Goal: Transaction & Acquisition: Purchase product/service

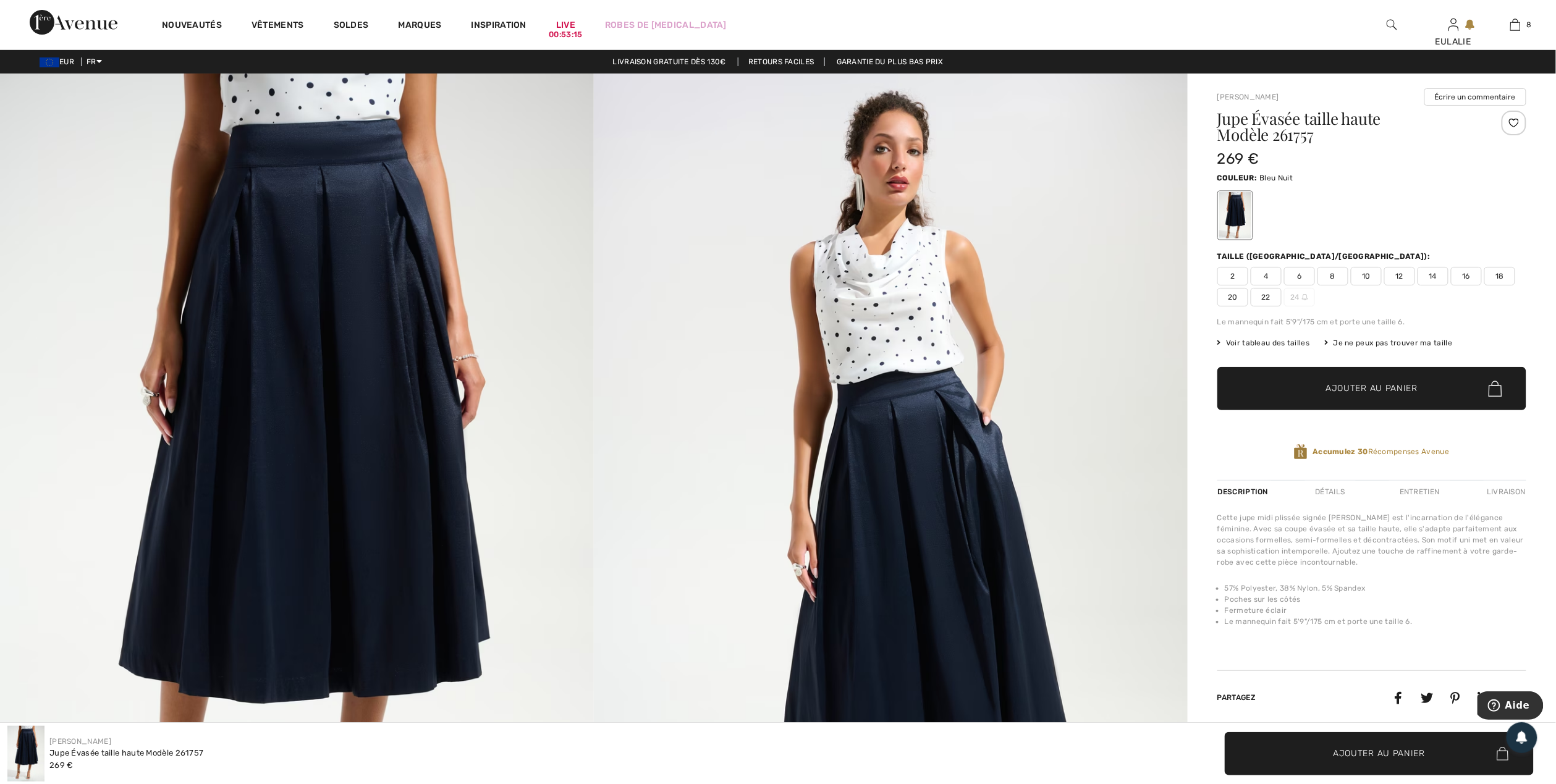
click at [304, 144] on img at bounding box center [297, 519] width 594 height 890
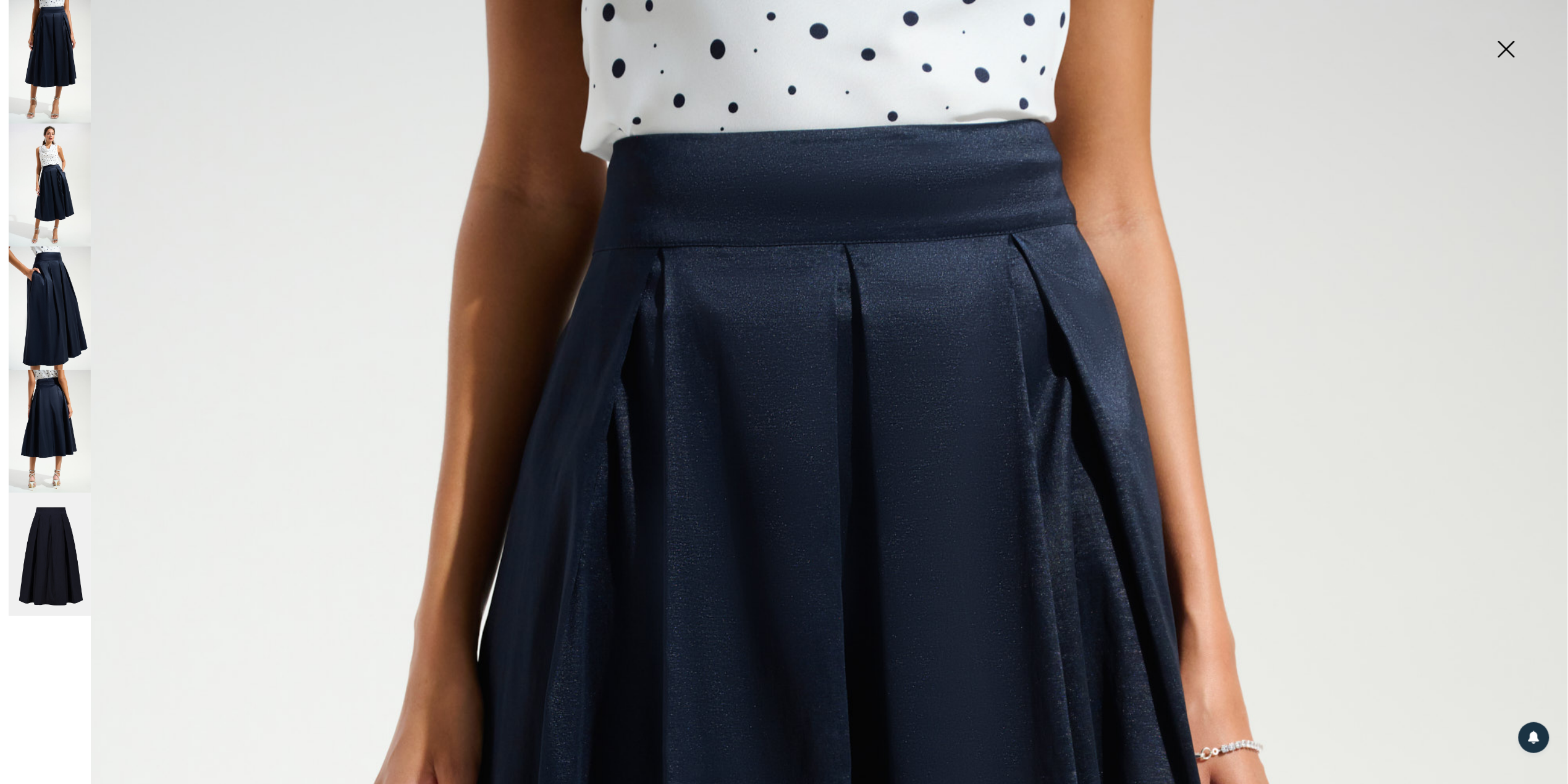
click at [45, 384] on img at bounding box center [49, 431] width 82 height 123
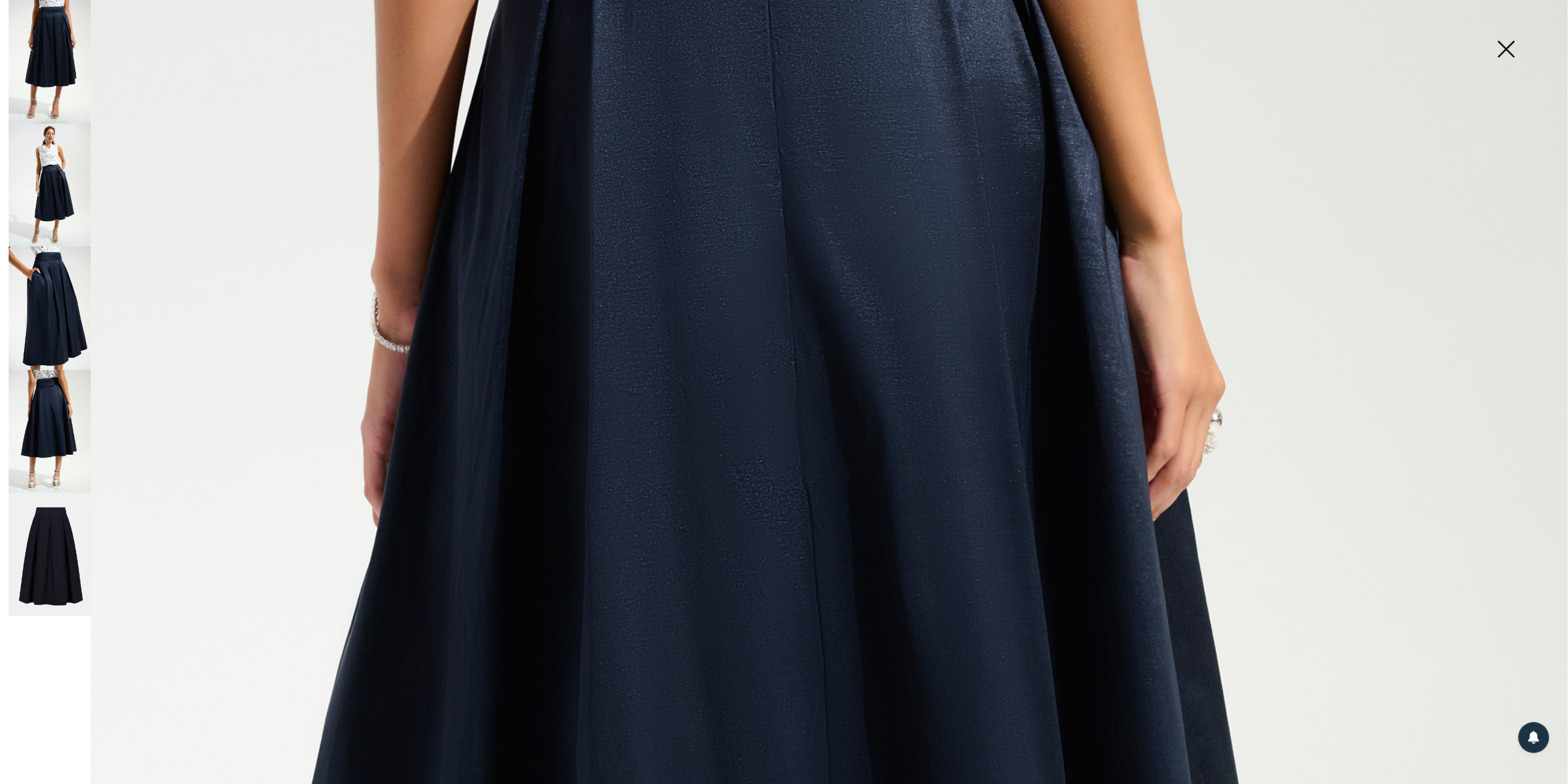
scroll to position [82, 0]
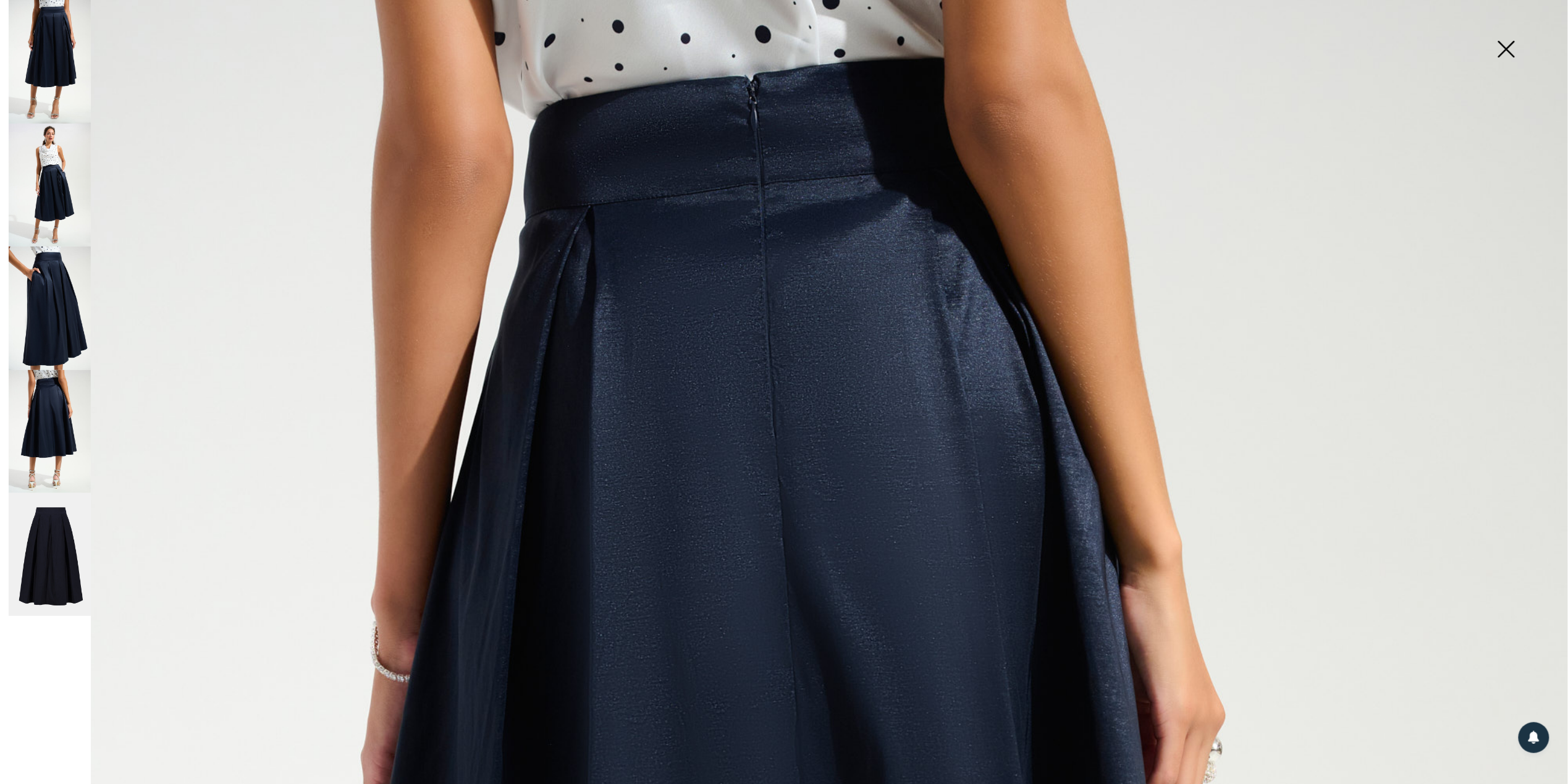
click at [49, 158] on img at bounding box center [49, 184] width 82 height 123
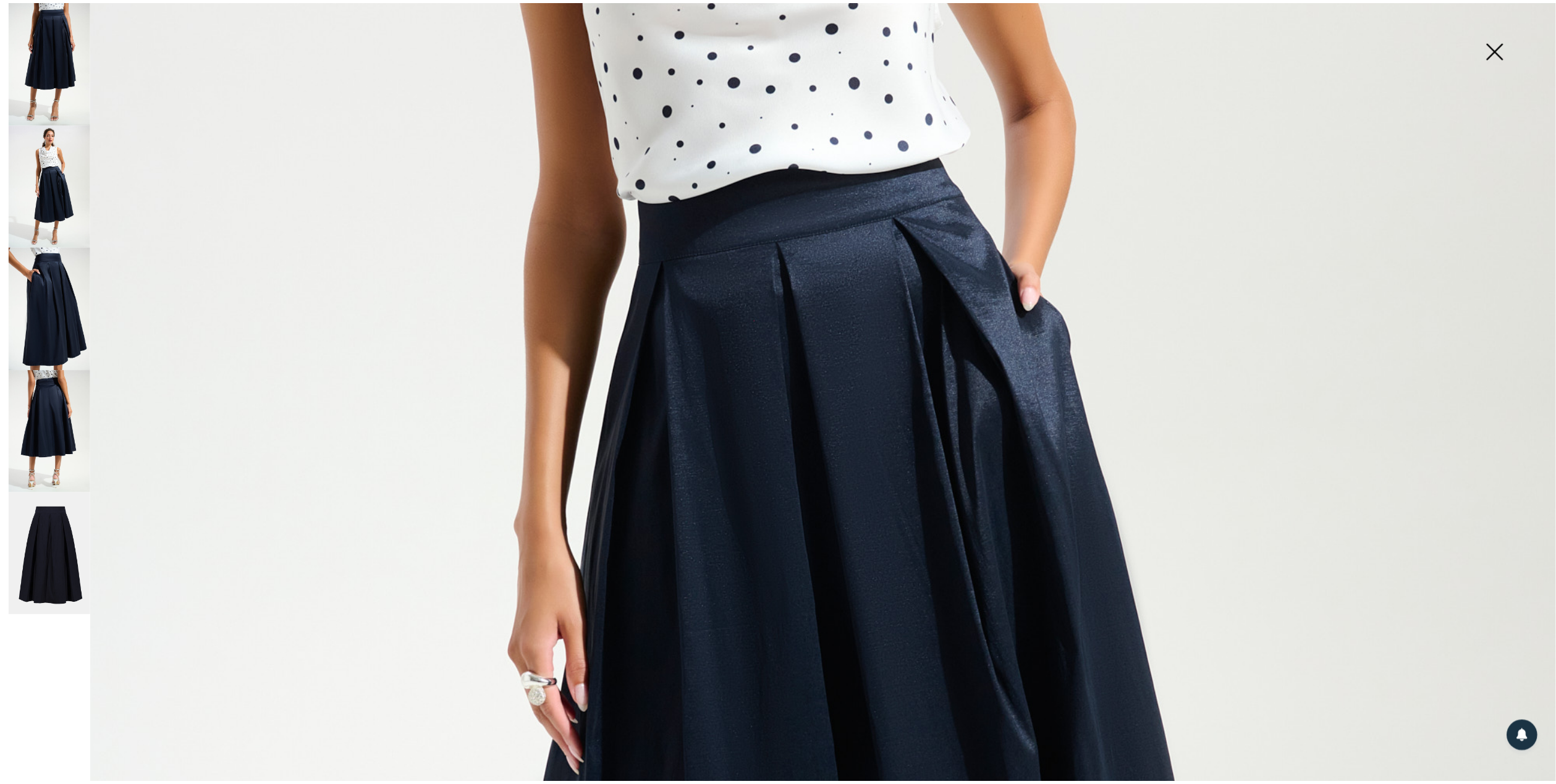
scroll to position [397, 0]
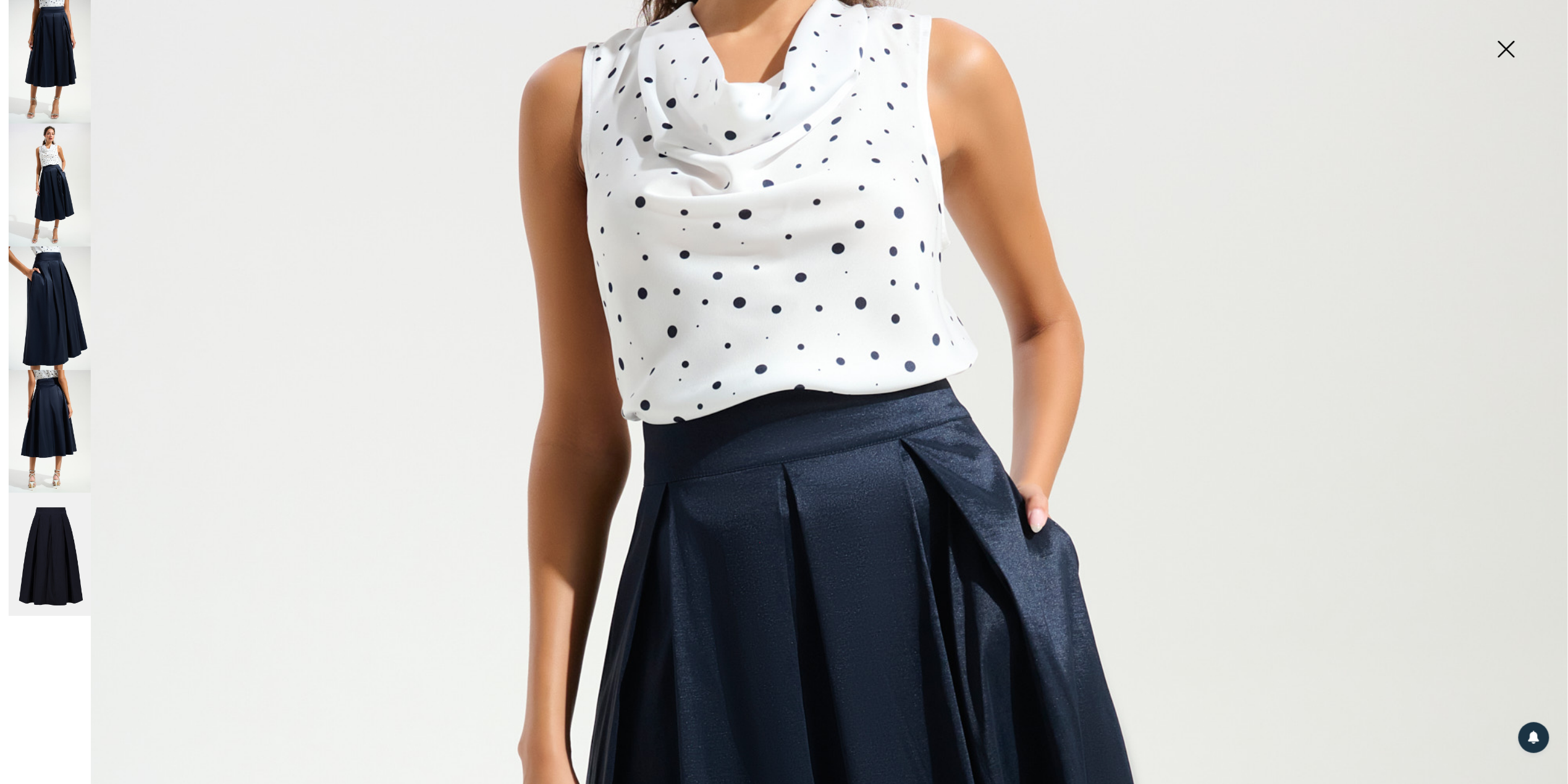
click at [1508, 44] on img at bounding box center [1506, 50] width 62 height 64
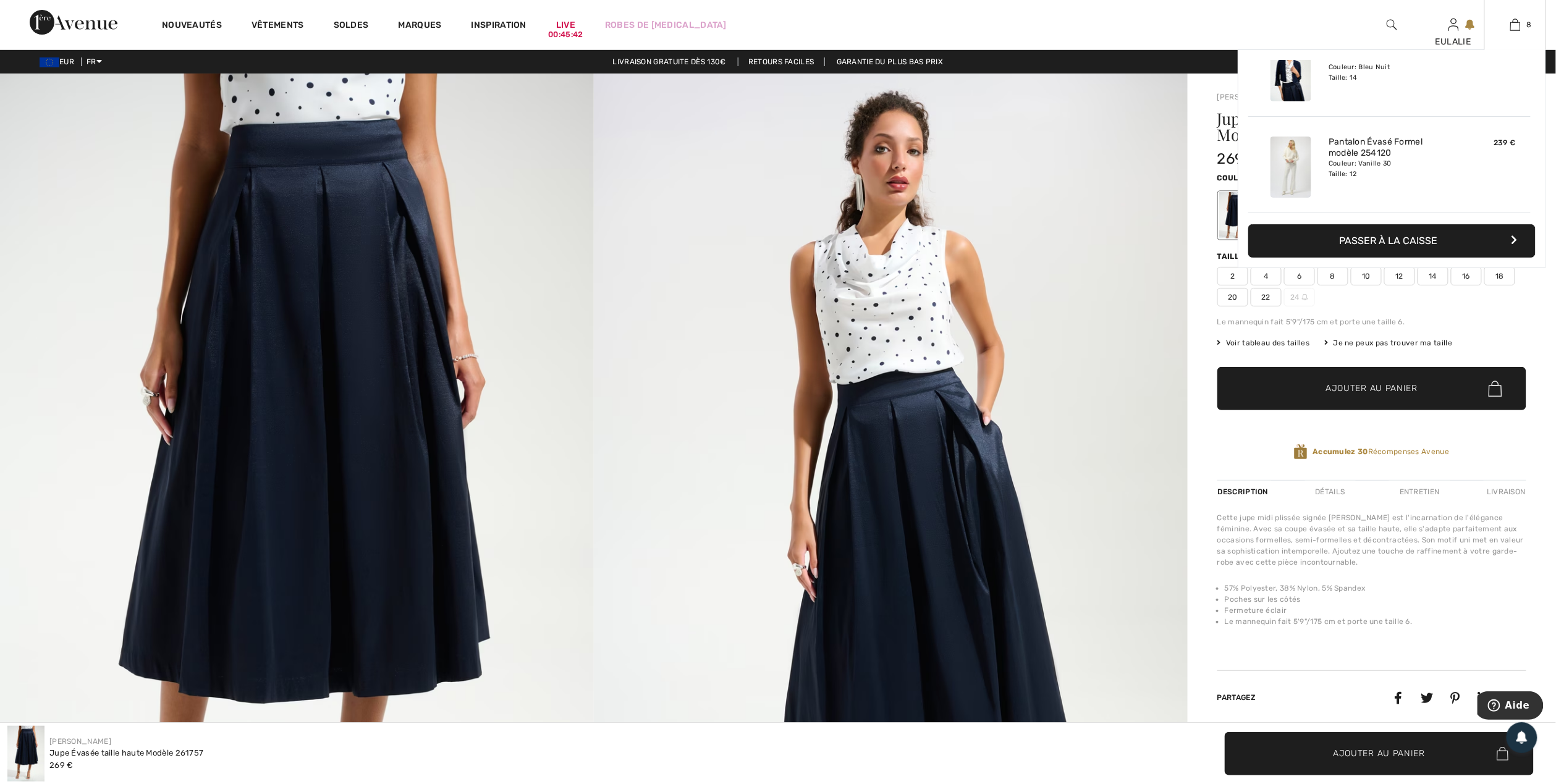
scroll to position [330, 0]
click at [1291, 72] on img at bounding box center [1291, 71] width 41 height 61
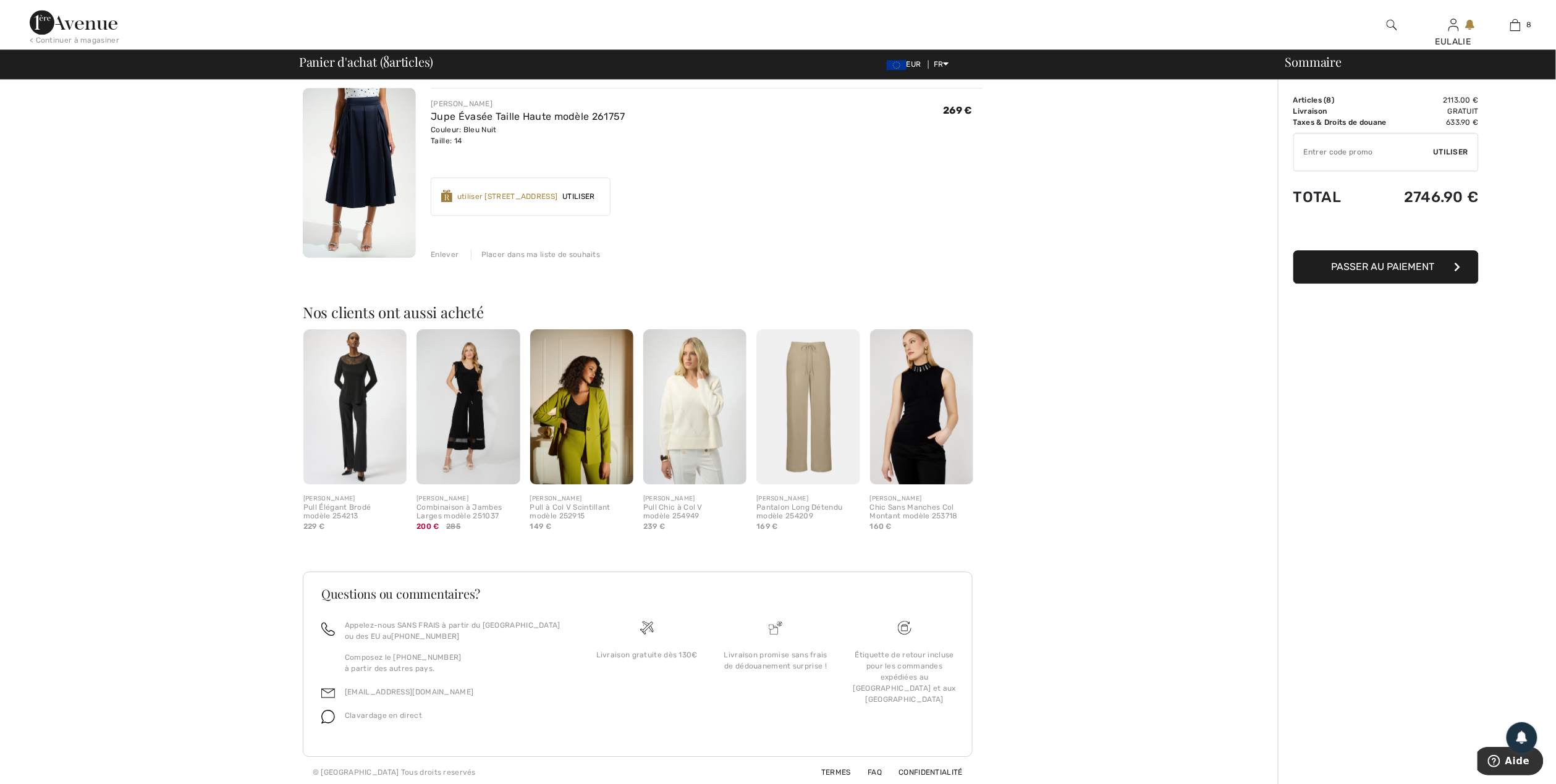
scroll to position [1406, 0]
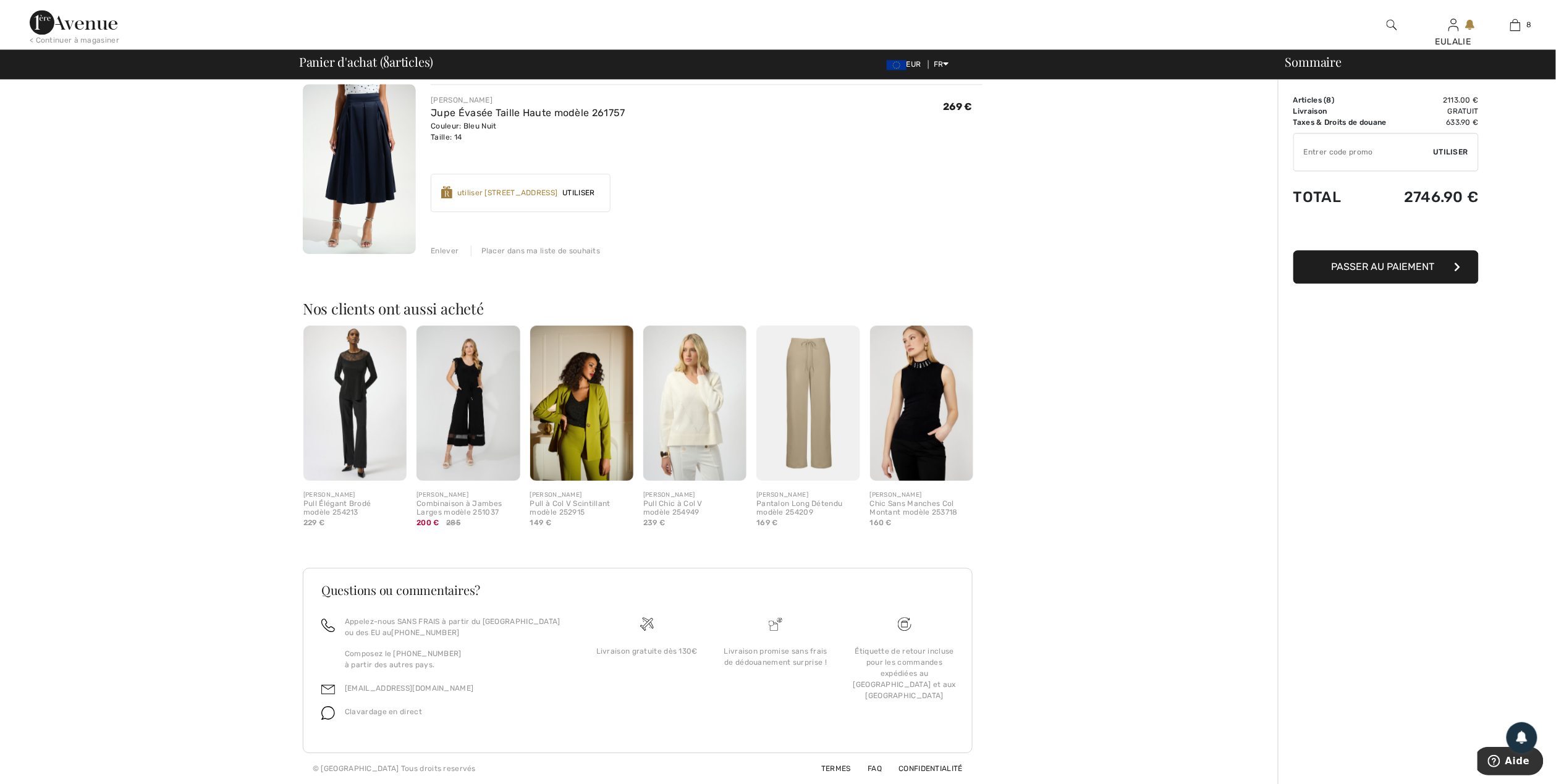
click at [816, 410] on img at bounding box center [807, 403] width 103 height 155
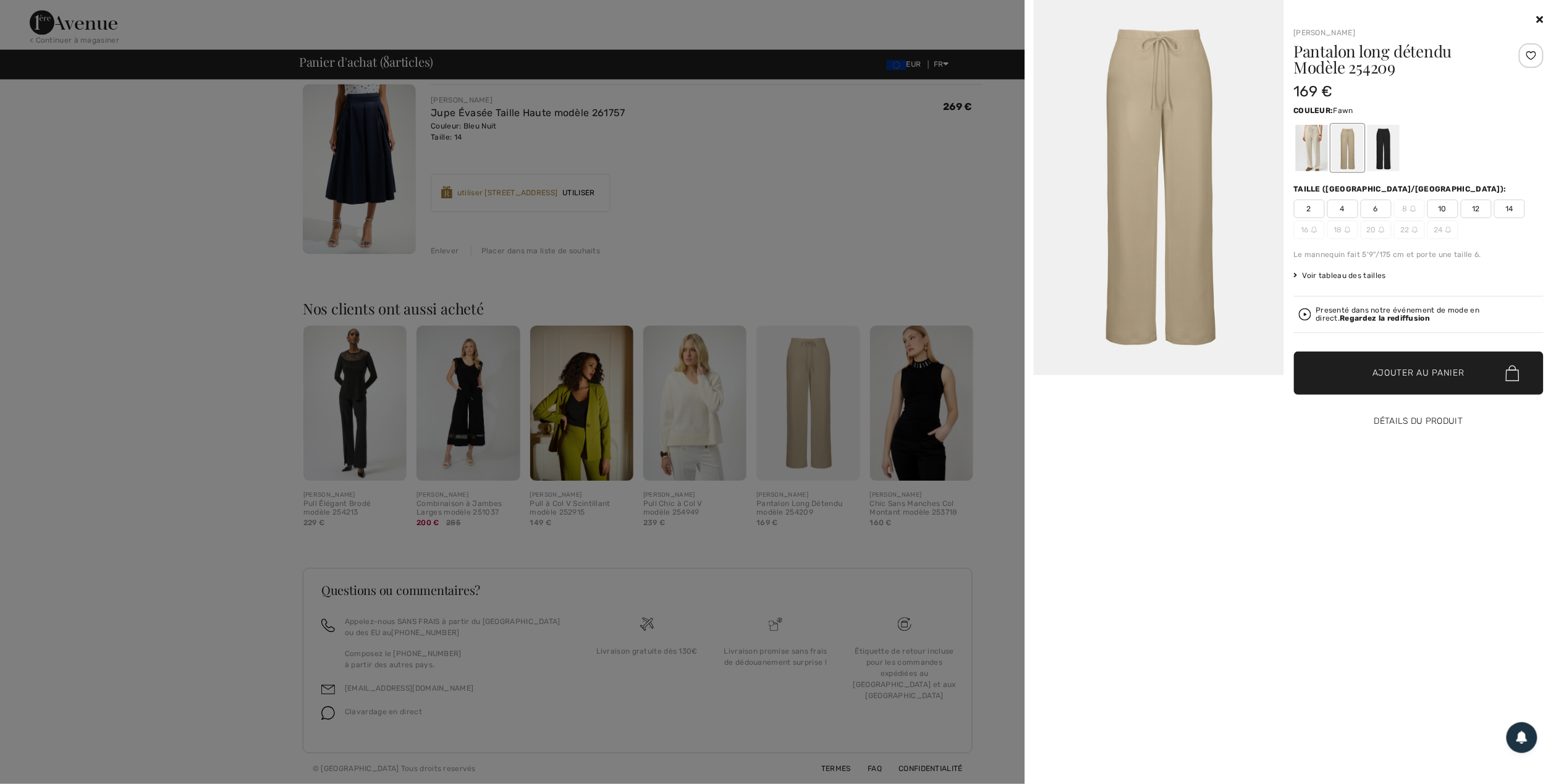
click at [1440, 424] on button "Détails du produit" at bounding box center [1418, 420] width 250 height 43
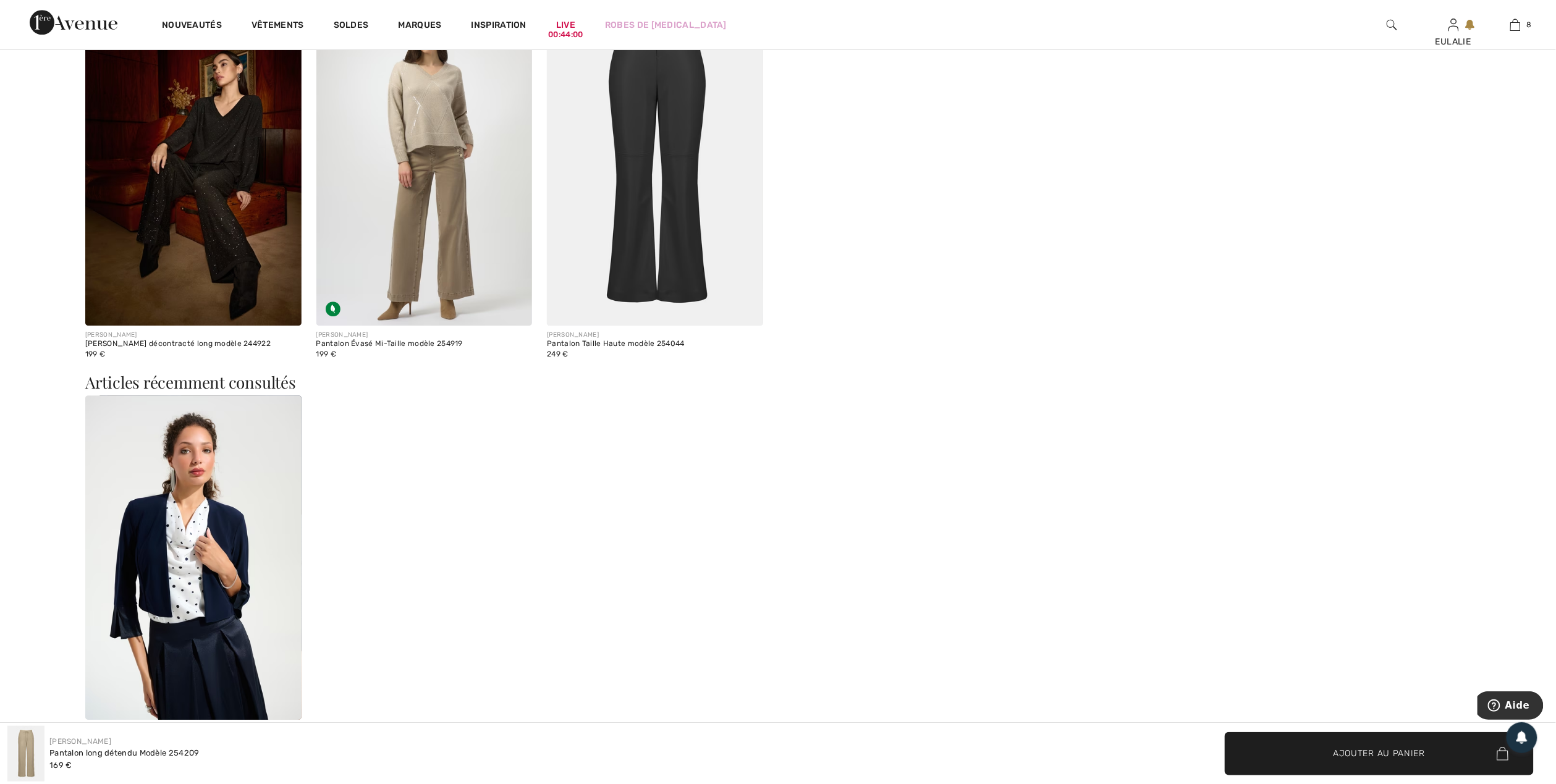
scroll to position [1734, 0]
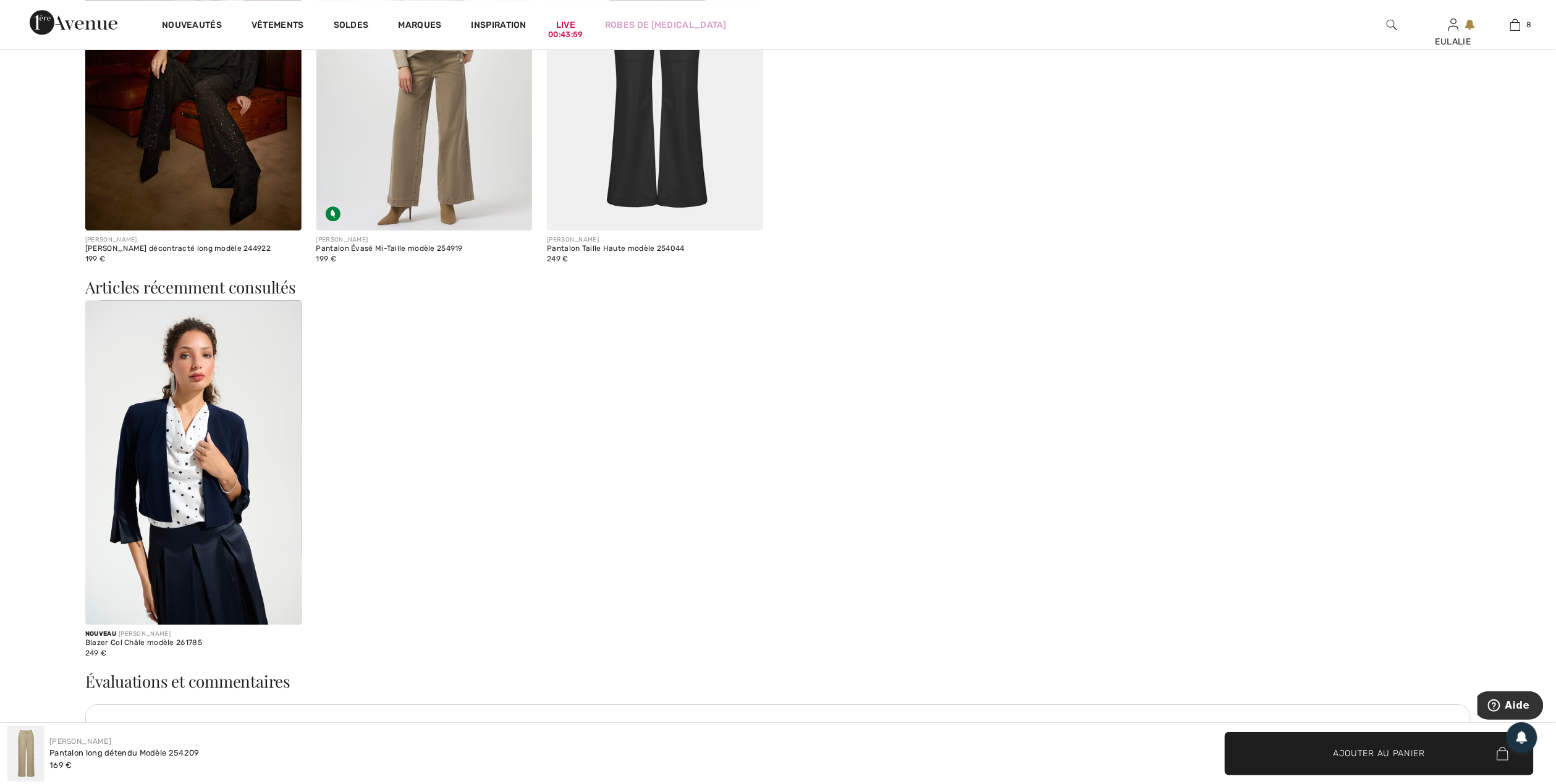
click at [167, 431] on img at bounding box center [193, 462] width 216 height 324
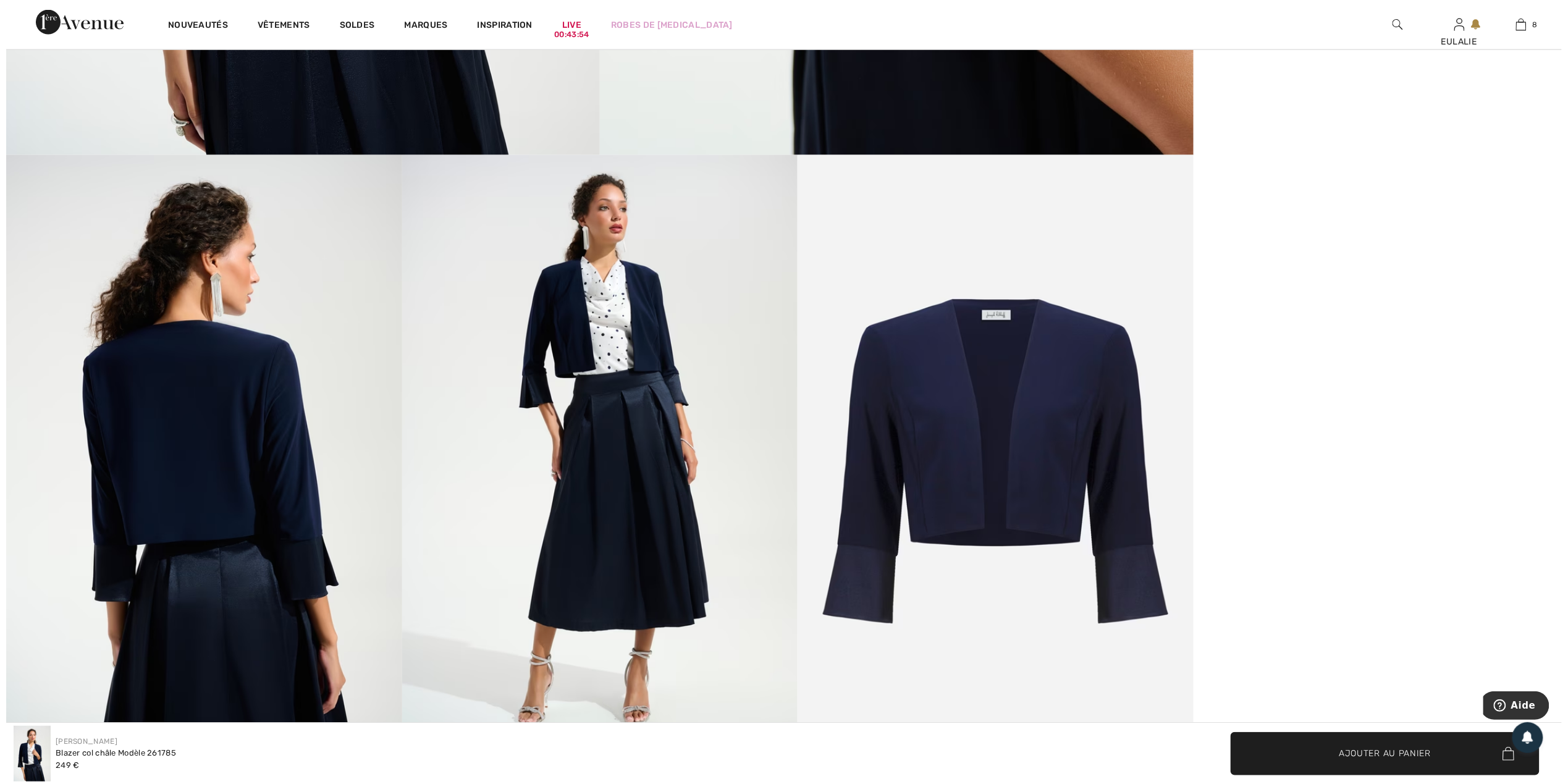
scroll to position [823, 0]
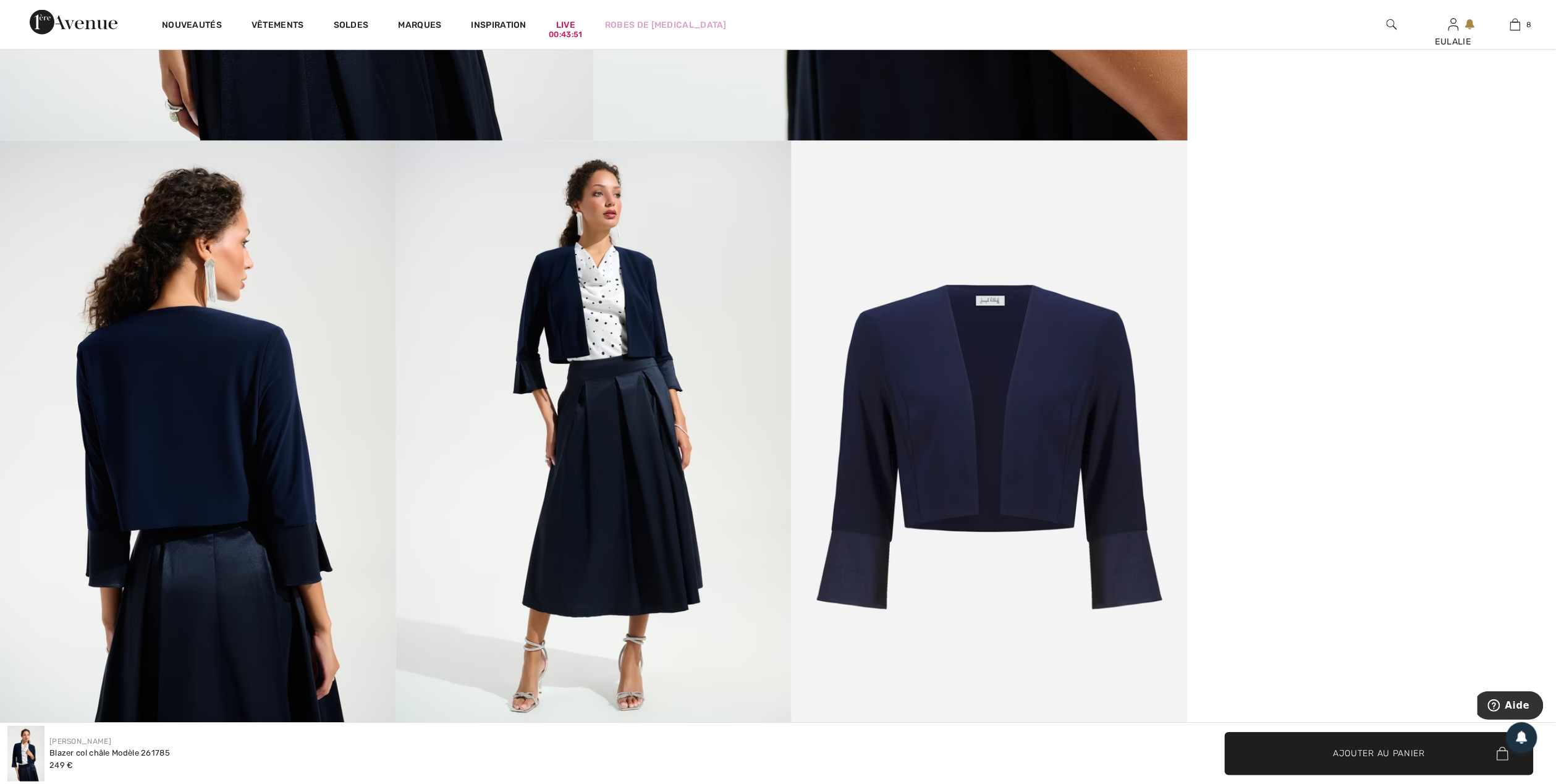
click at [144, 366] on img at bounding box center [198, 437] width 396 height 594
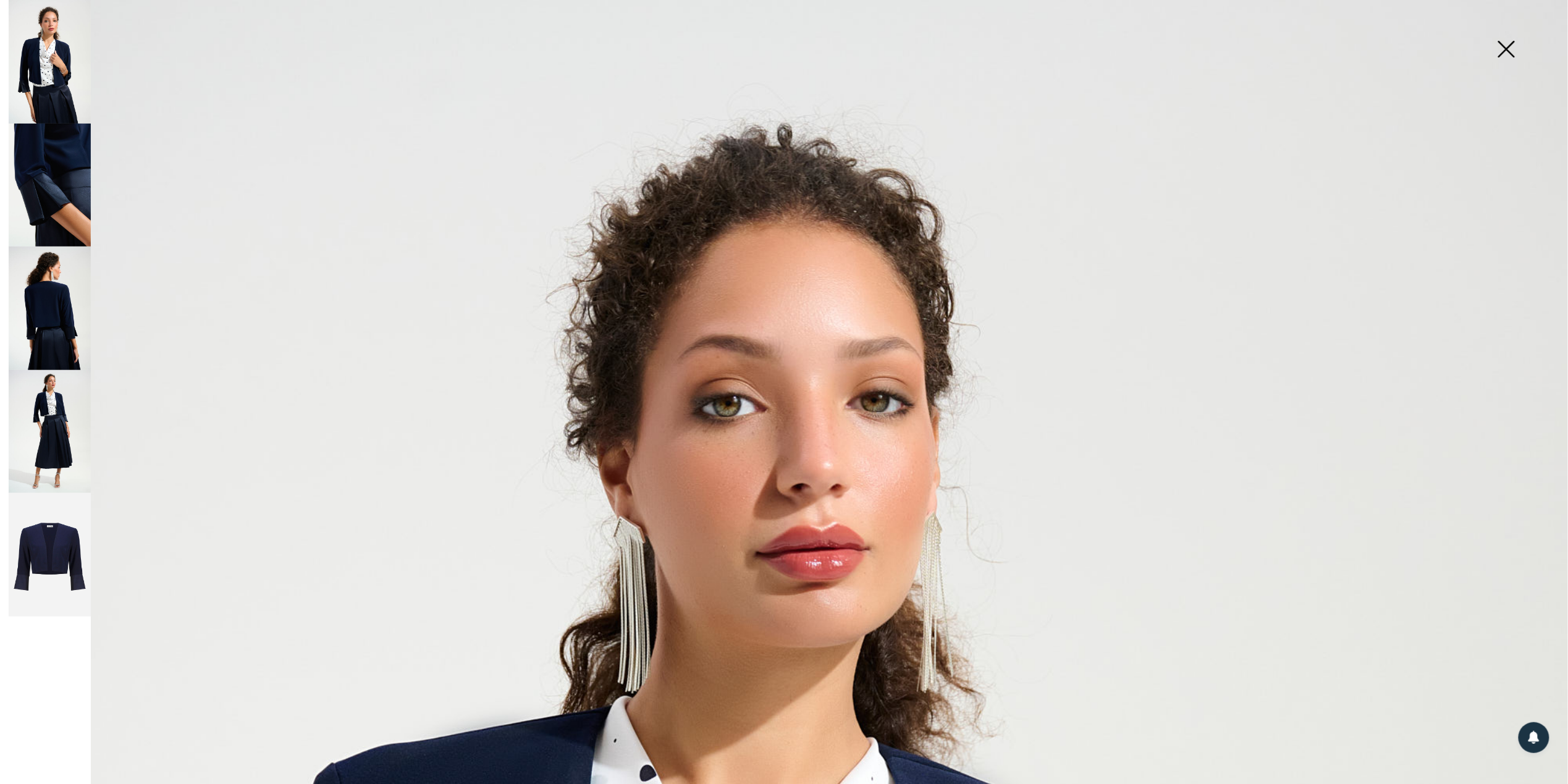
click at [65, 302] on img at bounding box center [49, 307] width 82 height 123
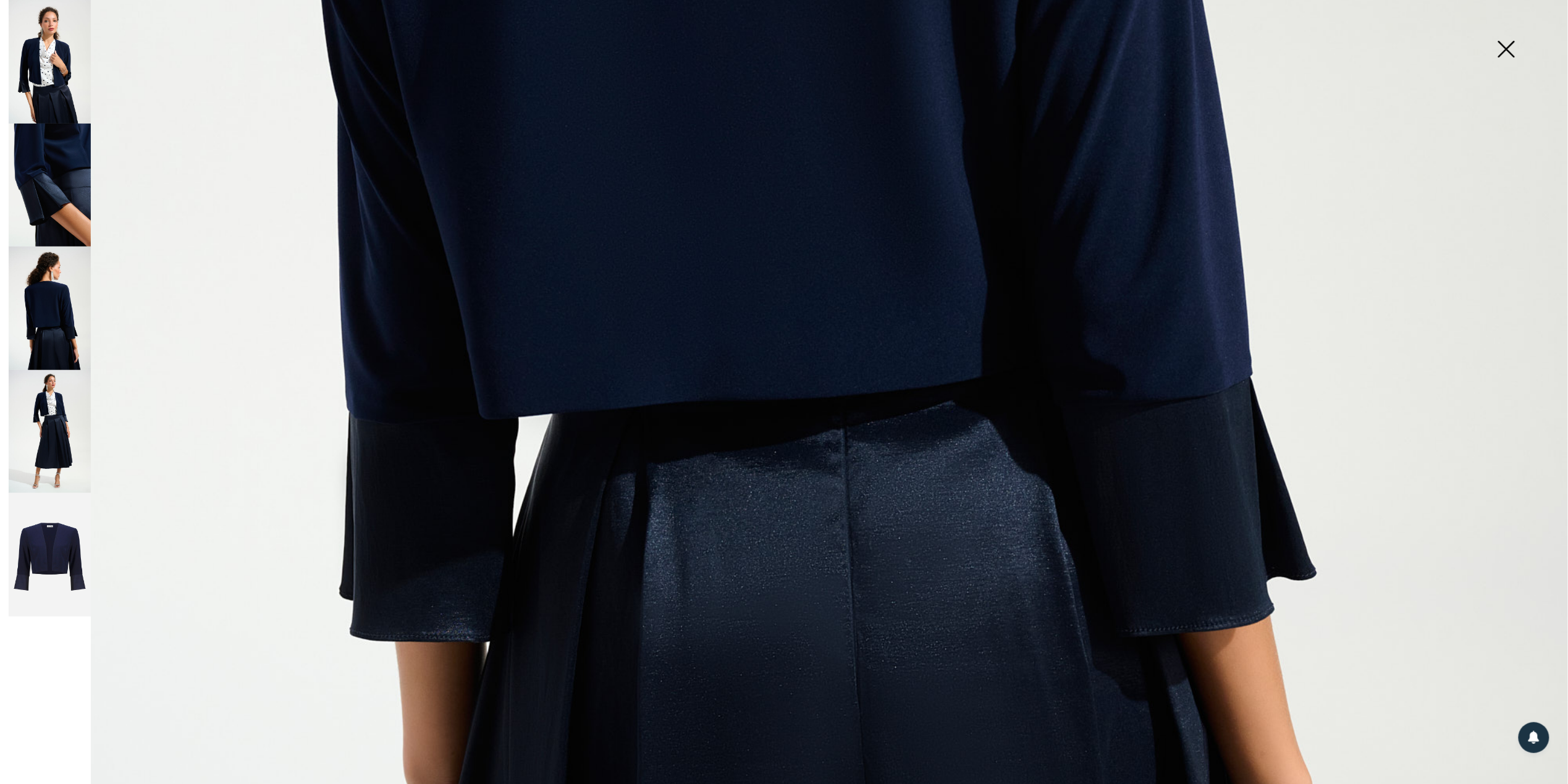
scroll to position [1153, 0]
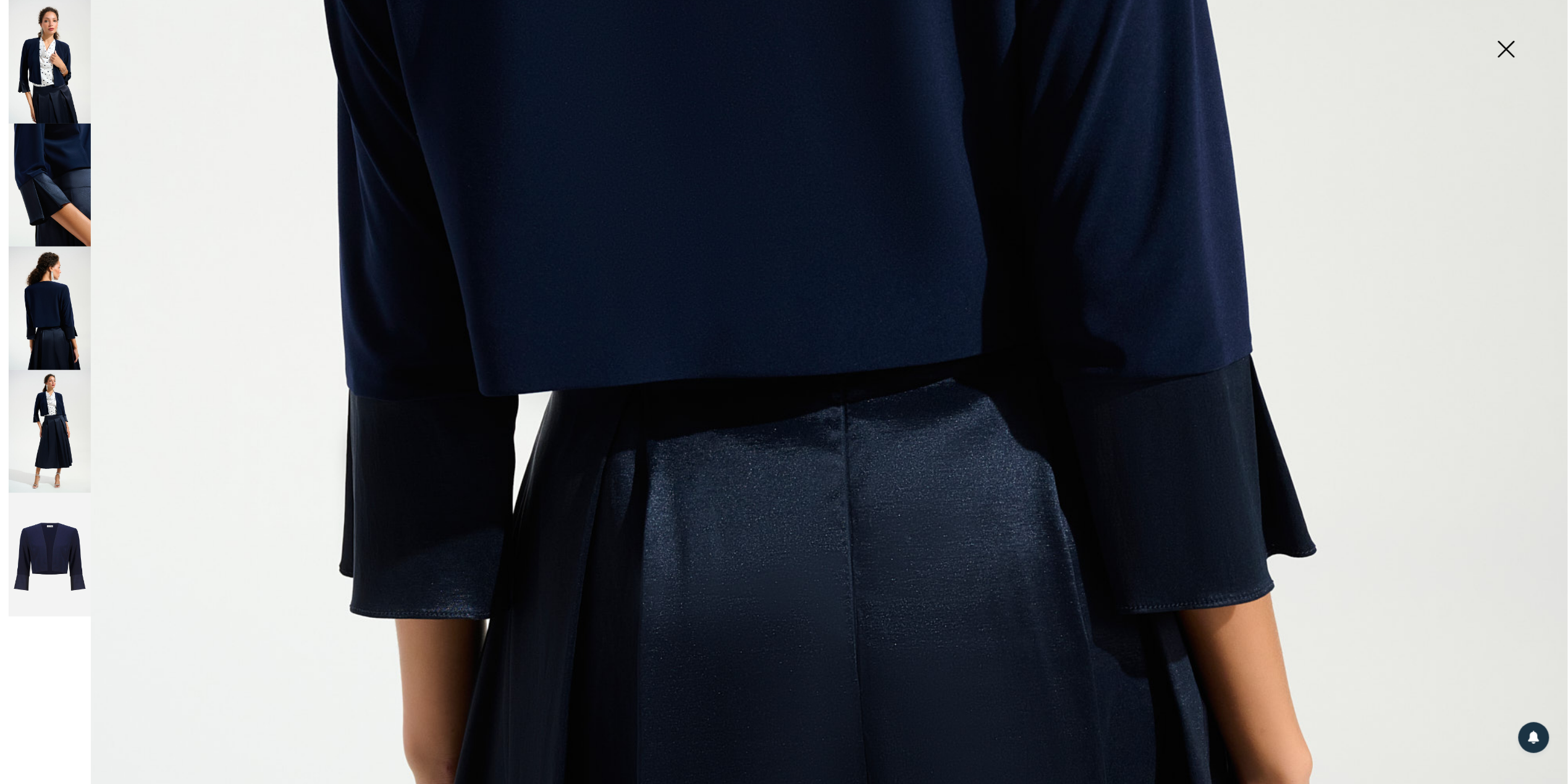
click at [65, 436] on img at bounding box center [49, 431] width 82 height 123
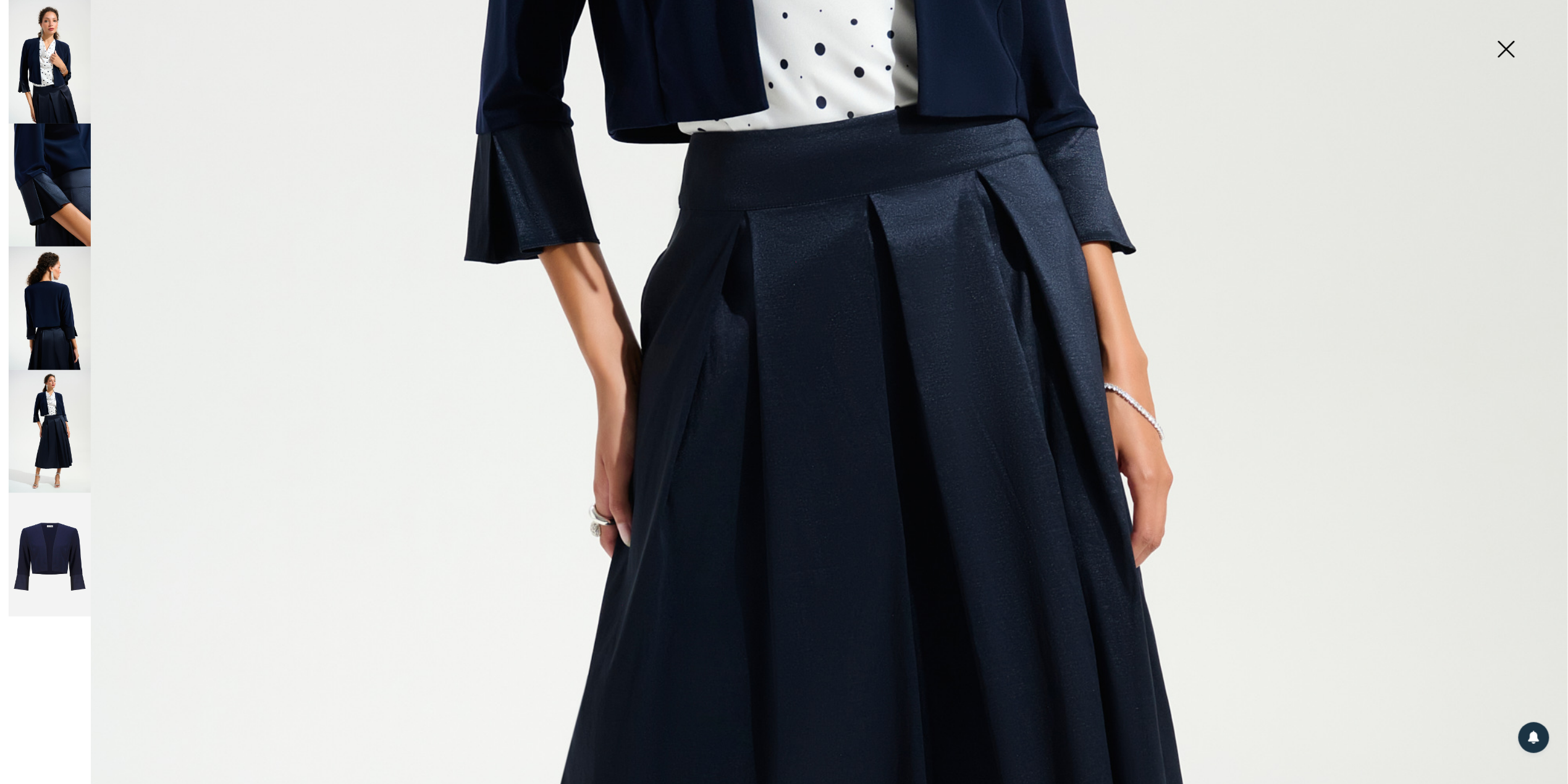
scroll to position [576, 0]
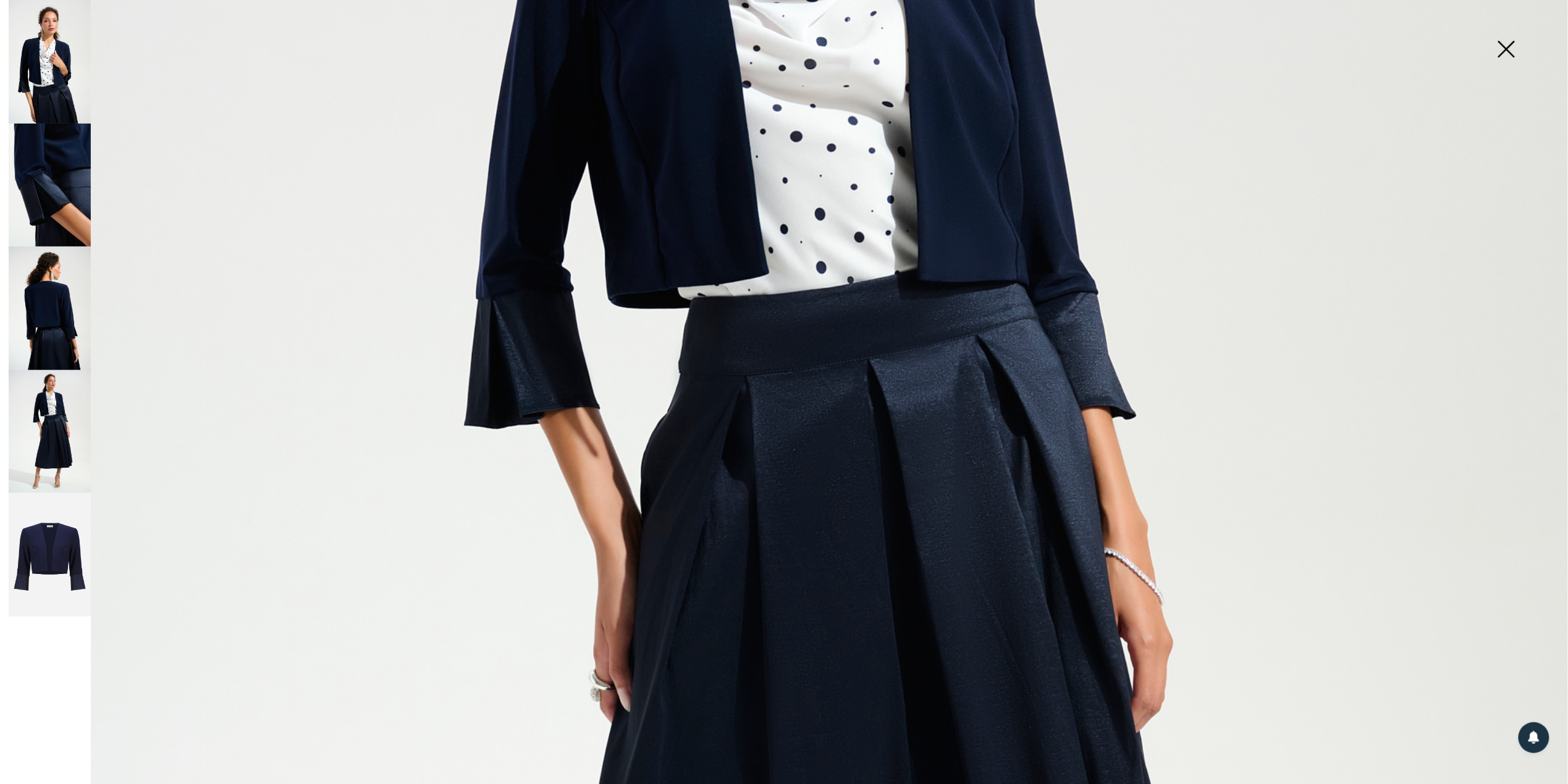
click at [51, 556] on img at bounding box center [49, 554] width 82 height 123
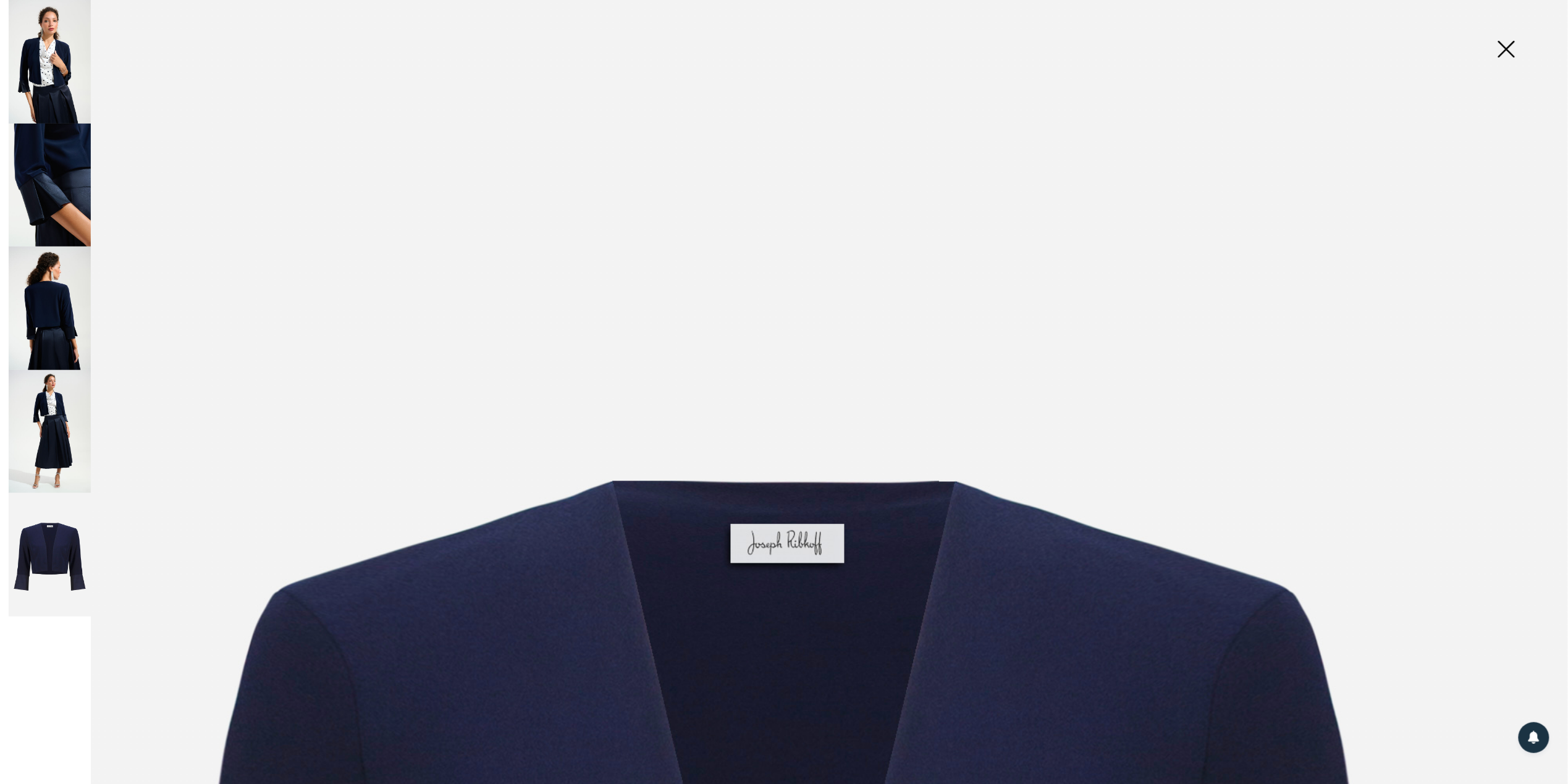
scroll to position [0, 0]
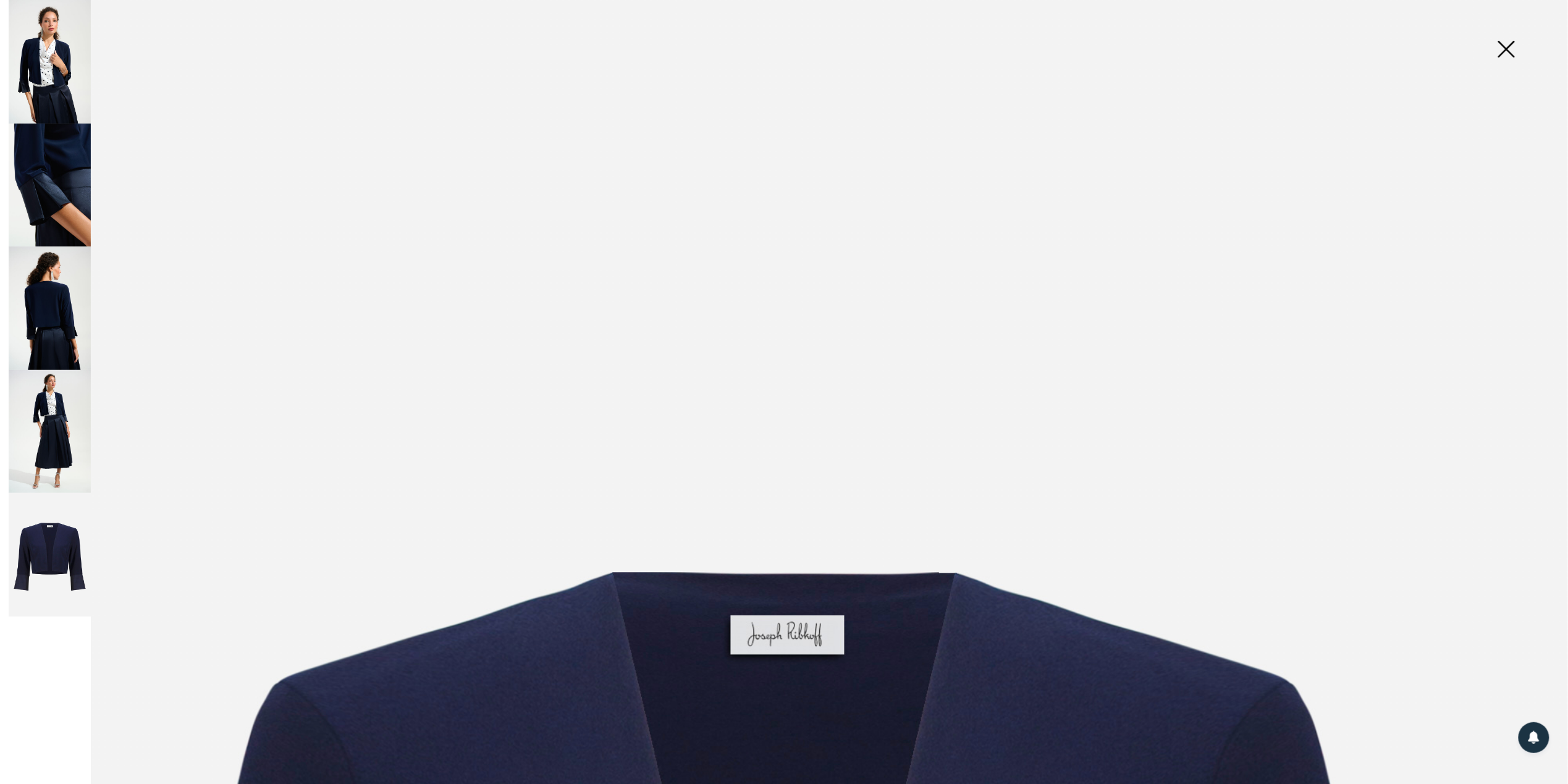
click at [54, 311] on img at bounding box center [49, 307] width 82 height 123
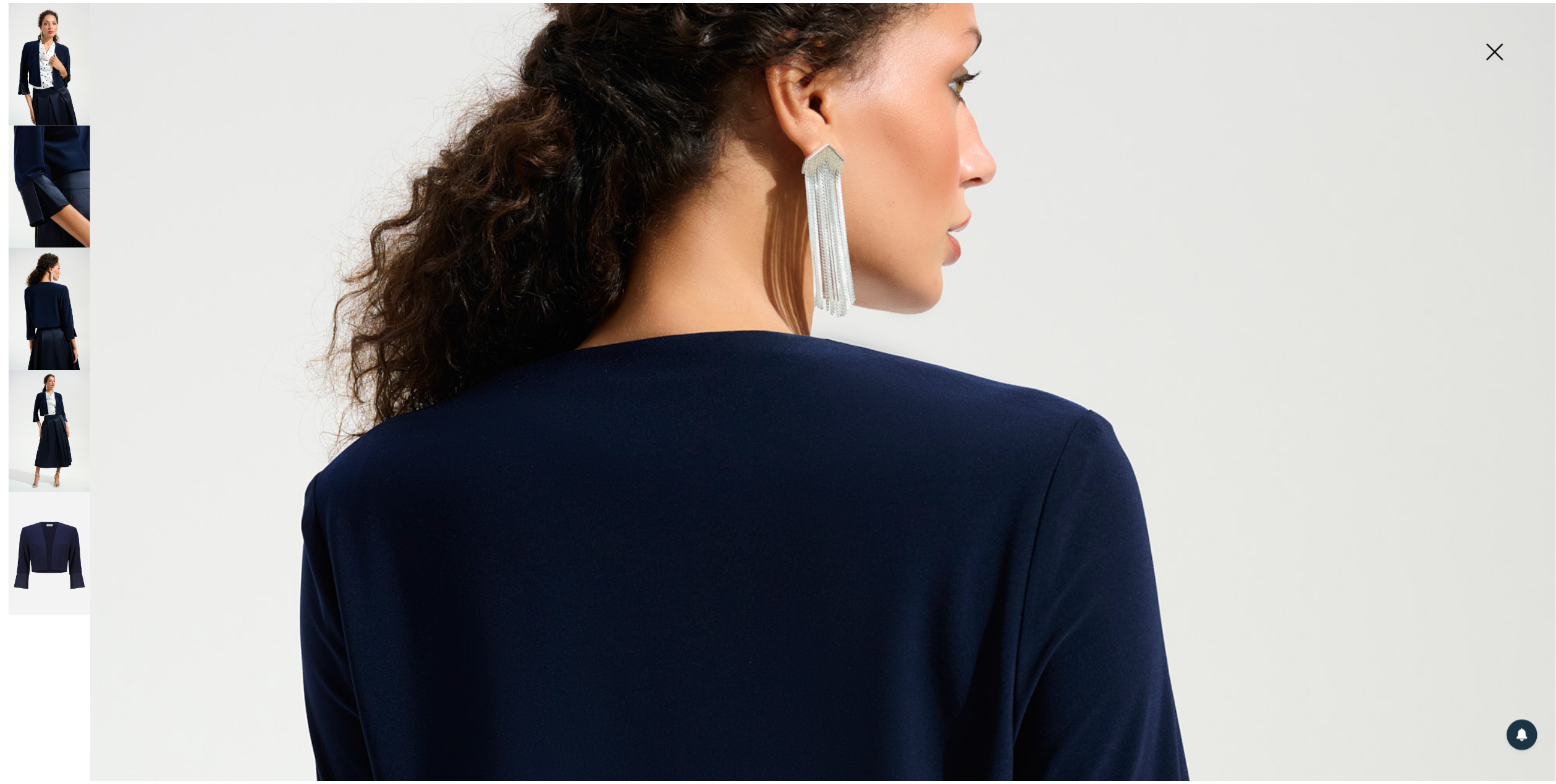
scroll to position [314, 0]
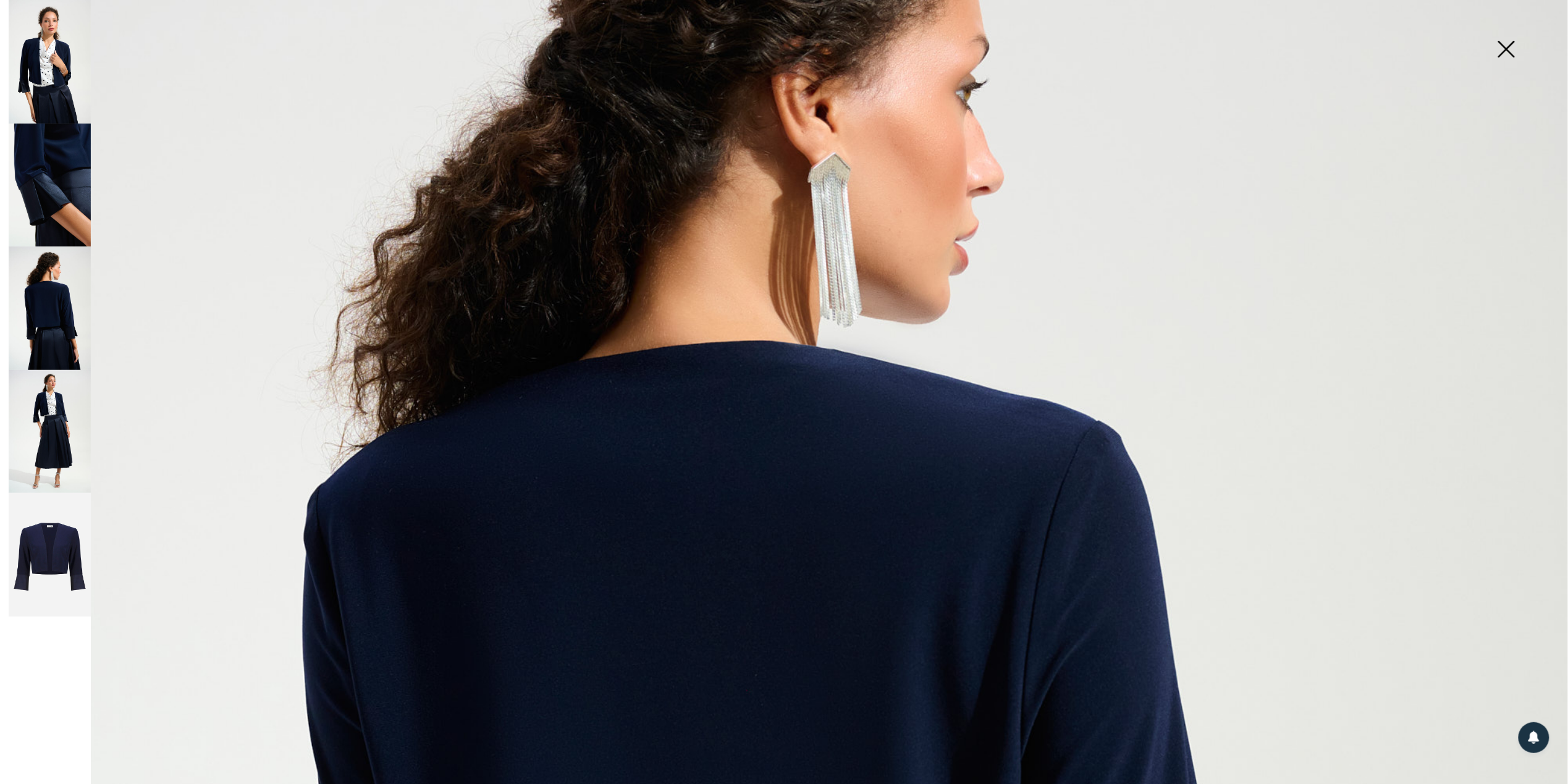
click at [1513, 44] on img at bounding box center [1506, 50] width 62 height 64
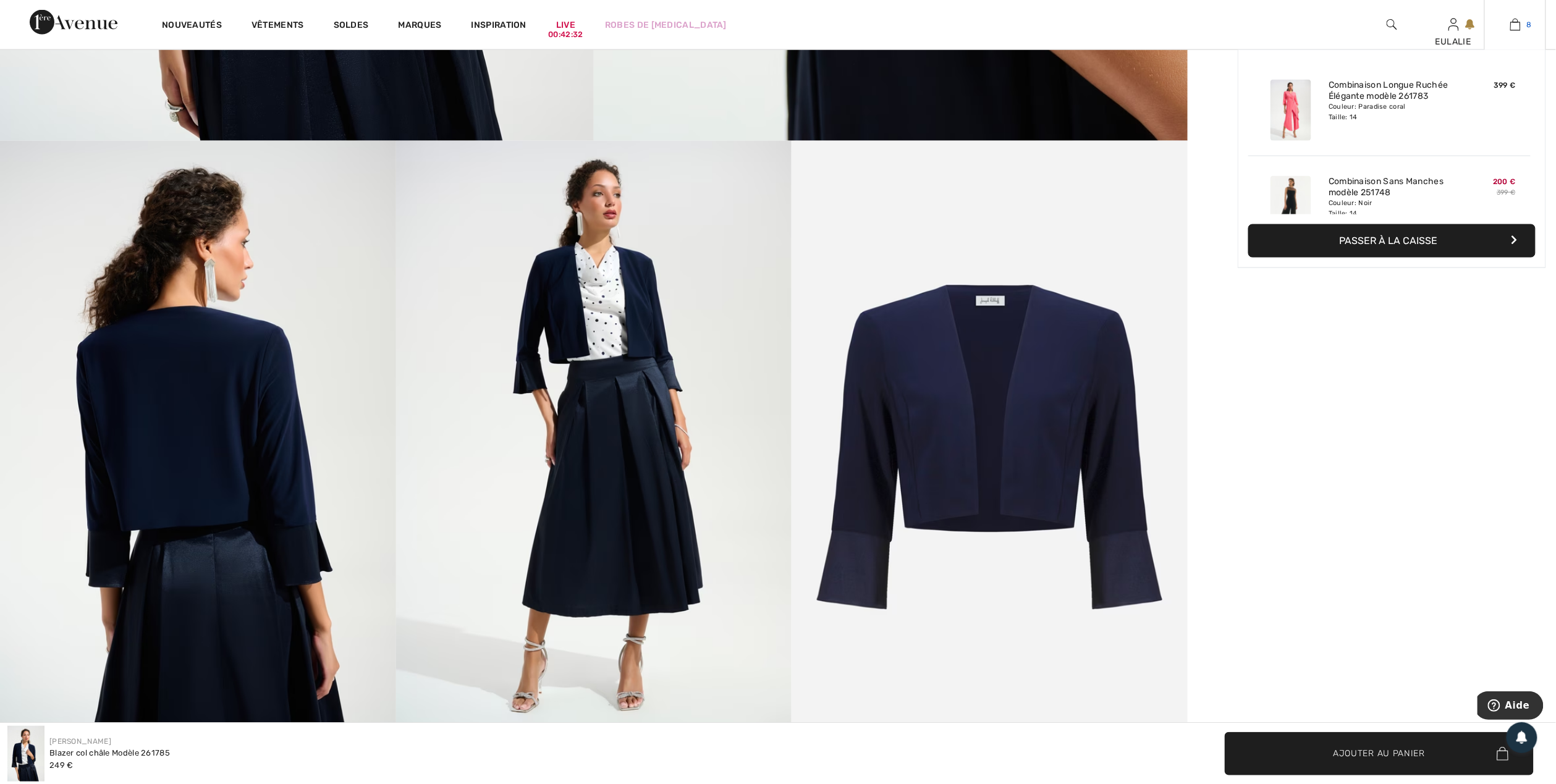
click at [1515, 28] on img at bounding box center [1515, 24] width 10 height 14
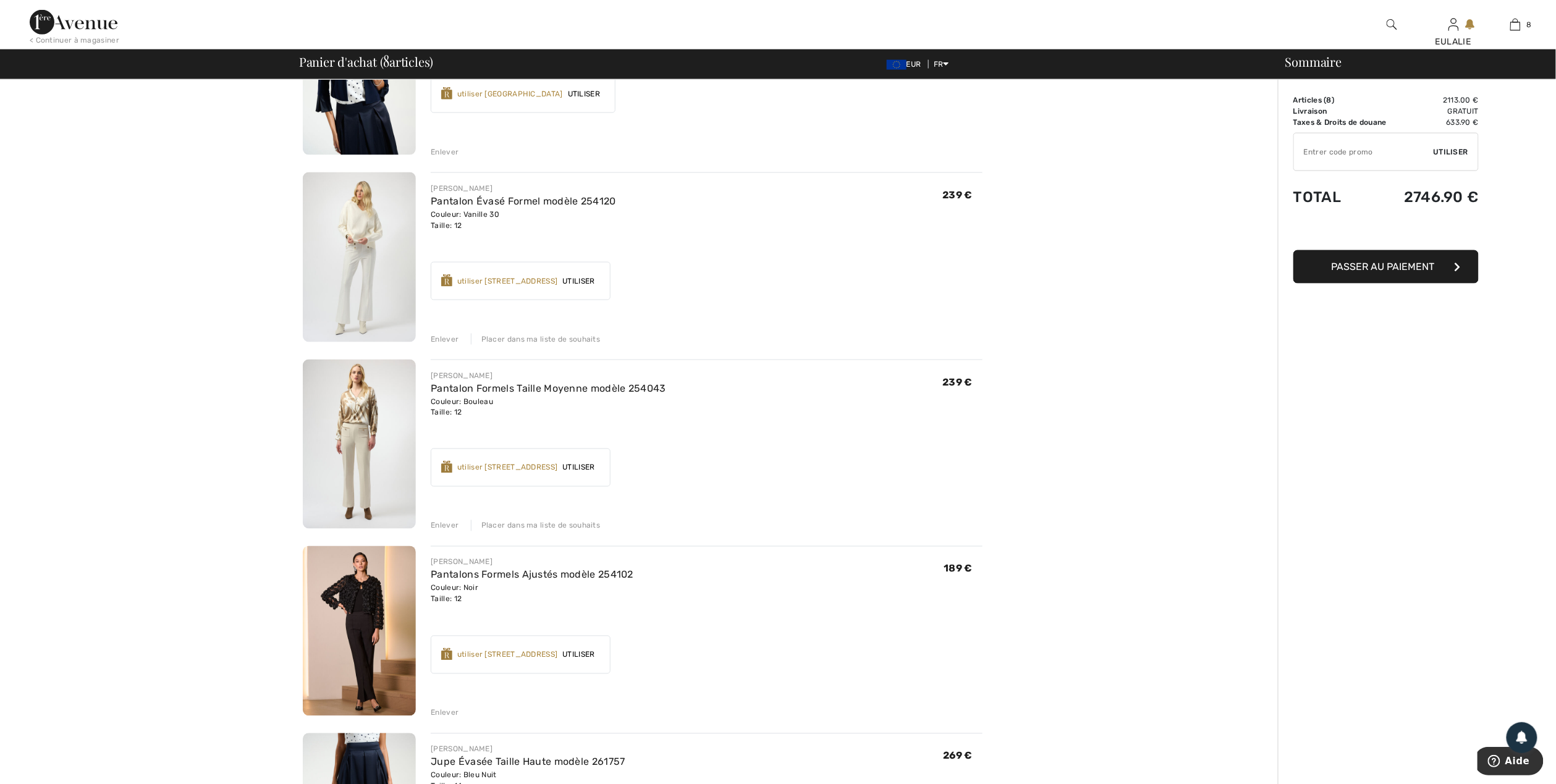
scroll to position [988, 0]
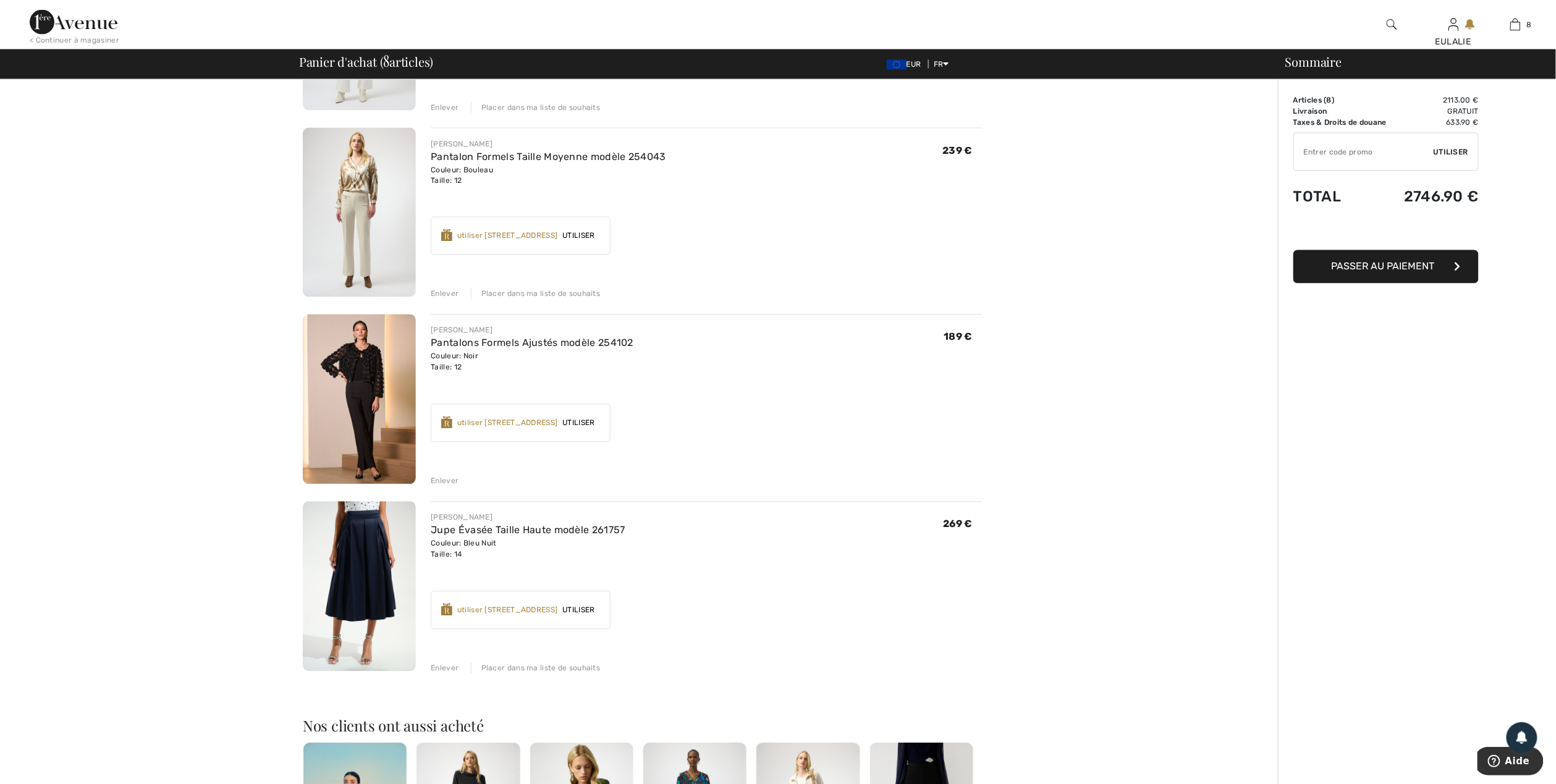
click at [364, 539] on img at bounding box center [359, 586] width 113 height 170
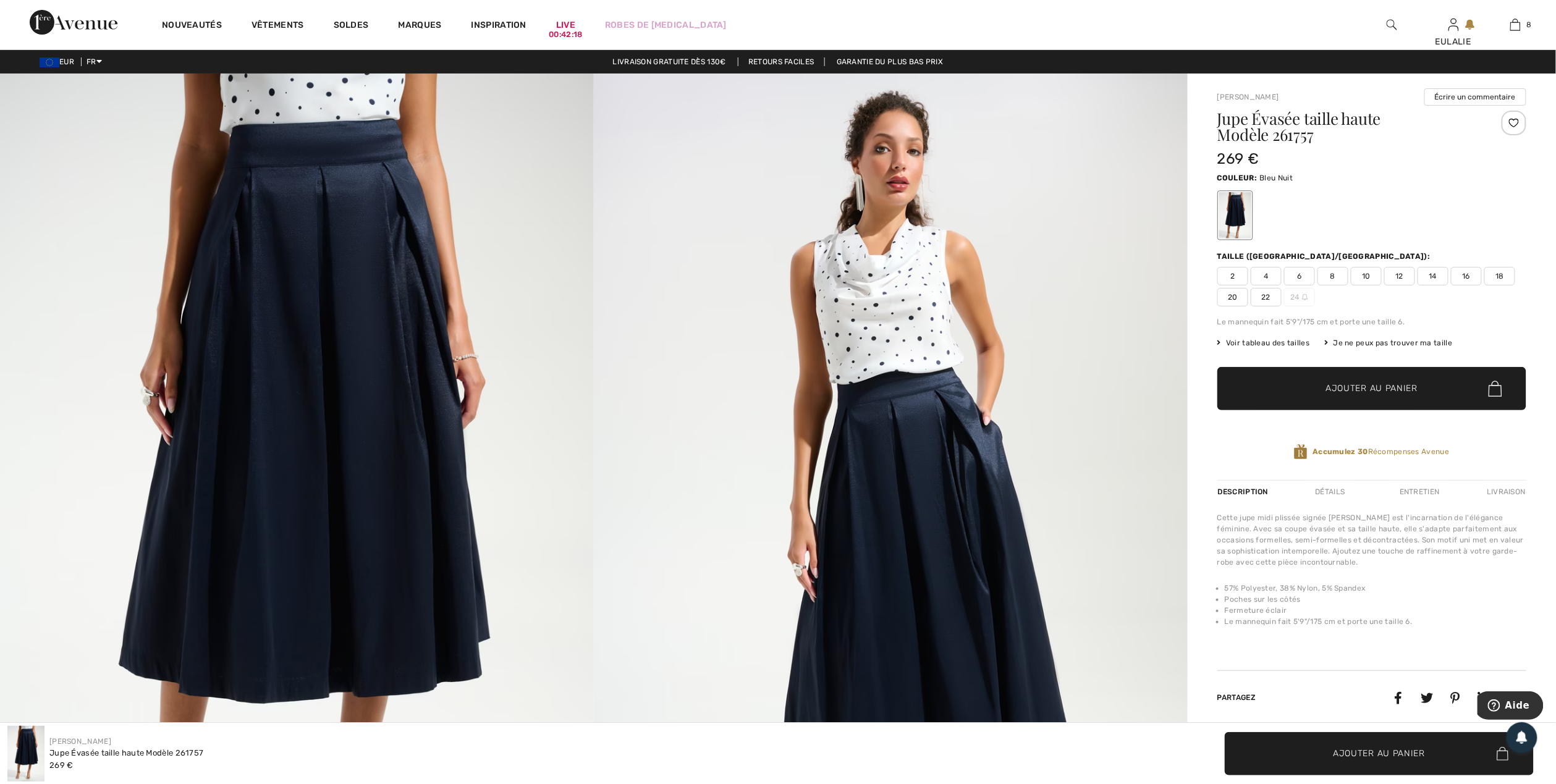
click at [1511, 122] on div at bounding box center [1514, 122] width 25 height 25
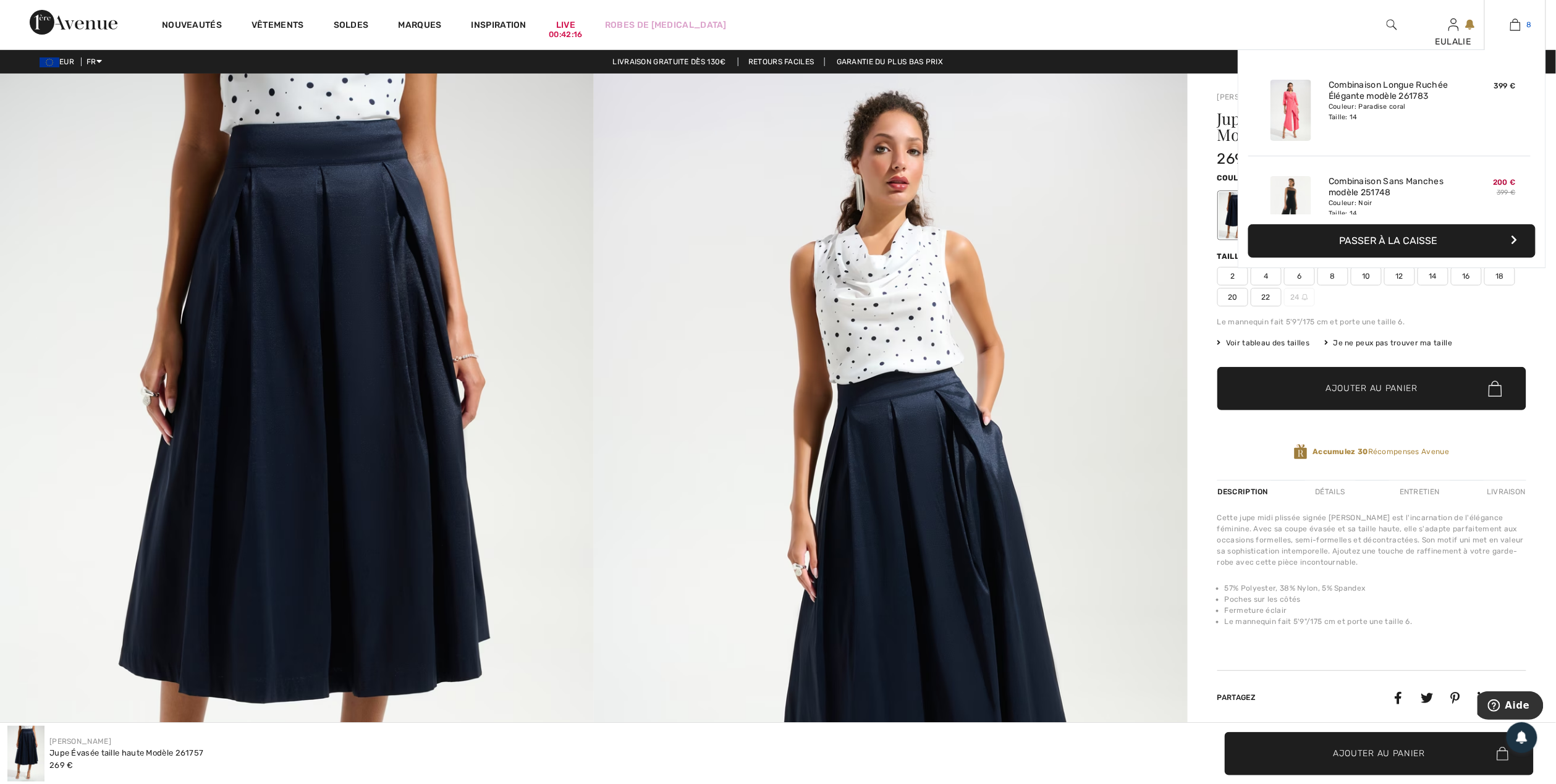
click at [1518, 26] on img at bounding box center [1515, 24] width 10 height 14
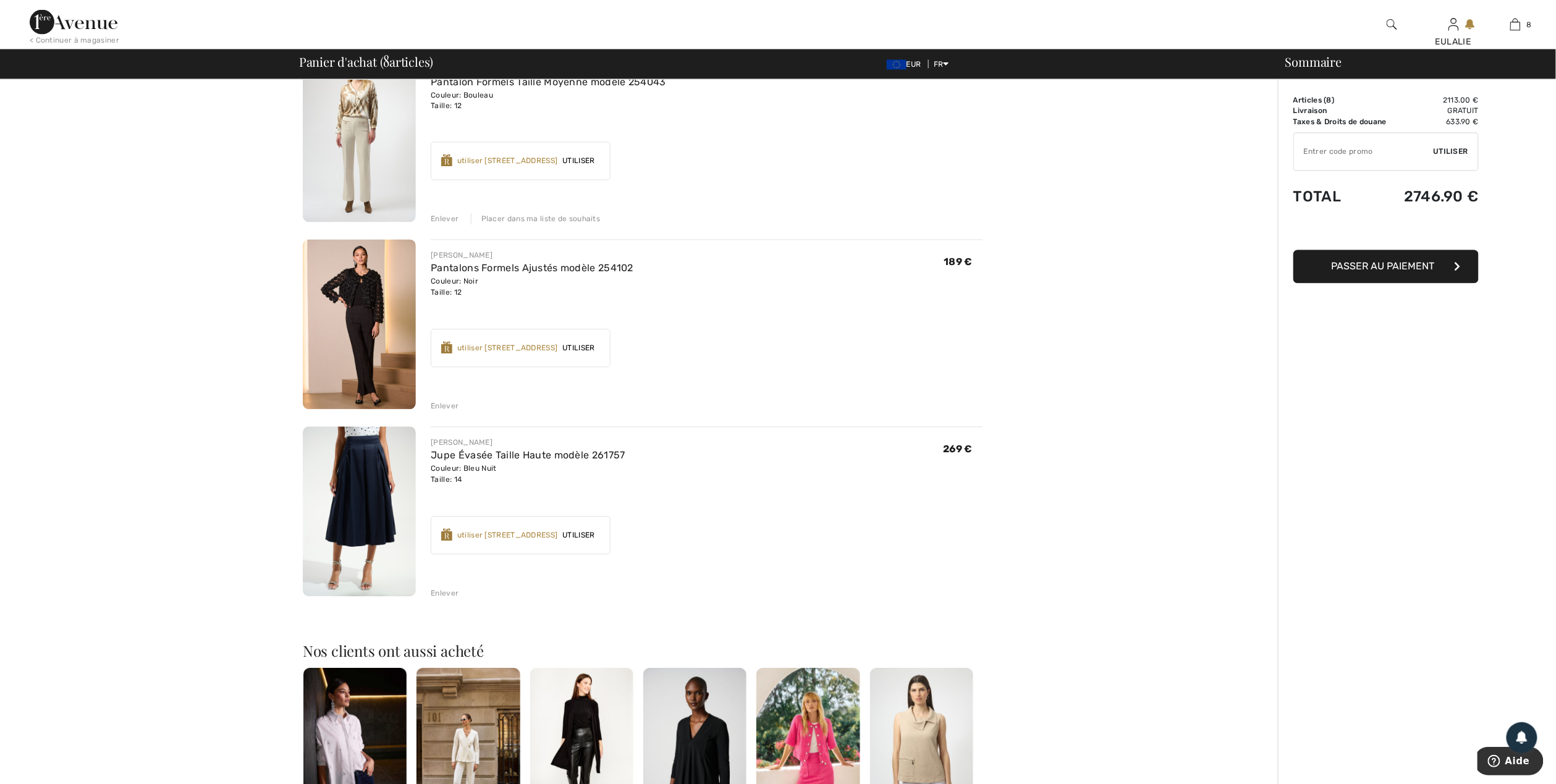
scroll to position [1070, 0]
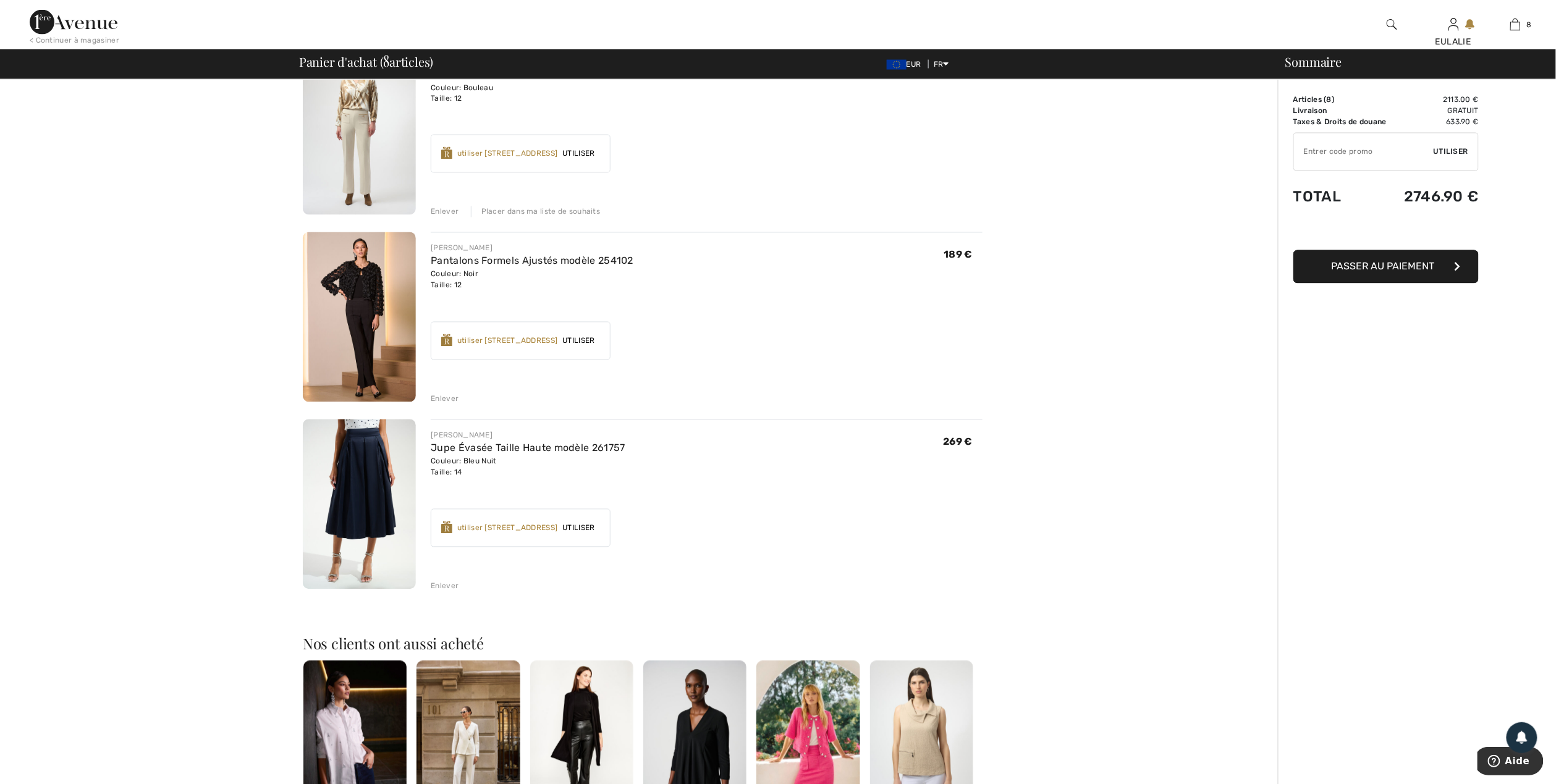
click at [1150, 747] on div "Vous n'êtes qu'à 0.00 € de la LIVRAISON GRATUITE! Continuer à magasiner > Félic…" at bounding box center [642, 69] width 1270 height 2118
